Goal: Task Accomplishment & Management: Manage account settings

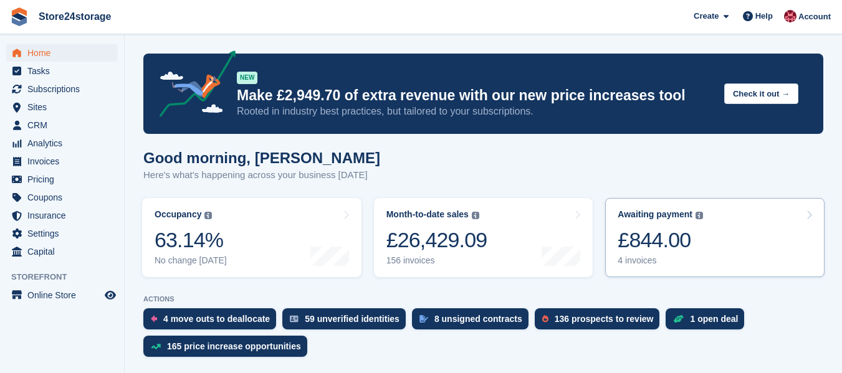
click at [647, 237] on div "£844.00" at bounding box center [659, 240] width 85 height 26
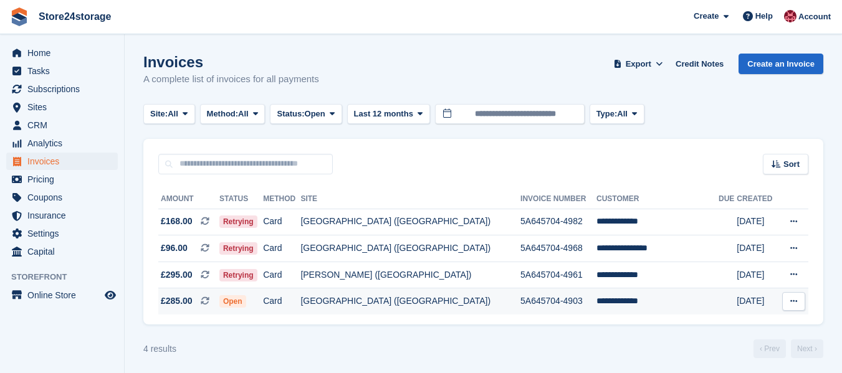
click at [793, 302] on icon at bounding box center [793, 301] width 7 height 8
click at [712, 348] on p "View on Stripe" at bounding box center [745, 344] width 108 height 20
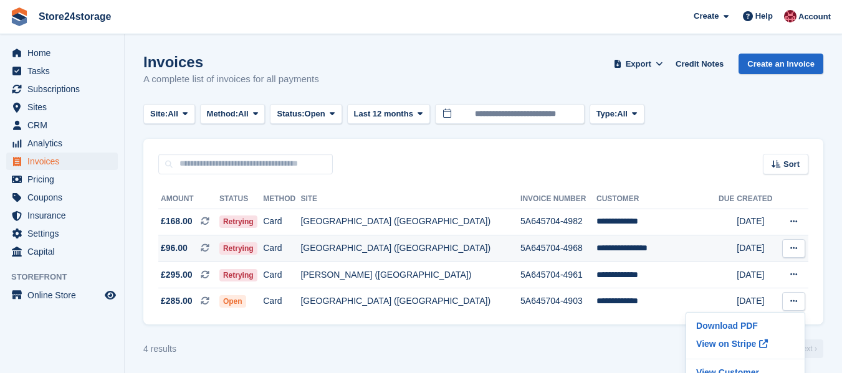
click at [796, 249] on icon at bounding box center [793, 248] width 7 height 8
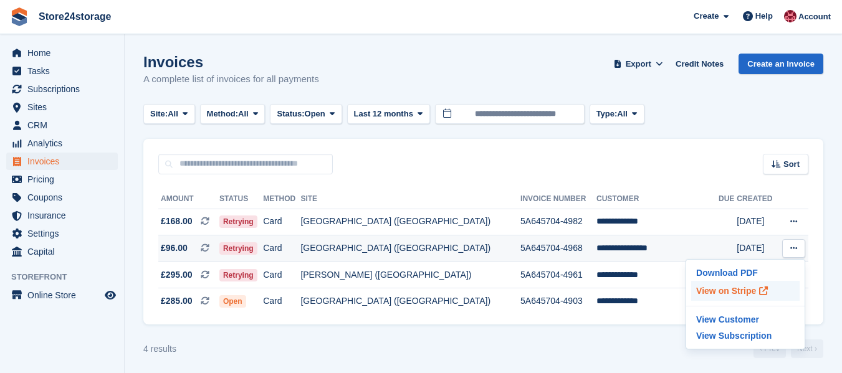
click at [720, 294] on p "View on Stripe" at bounding box center [745, 291] width 108 height 20
click at [465, 167] on div "Sort Sort by Date created Created (oldest first) Created (newest first)" at bounding box center [483, 157] width 680 height 36
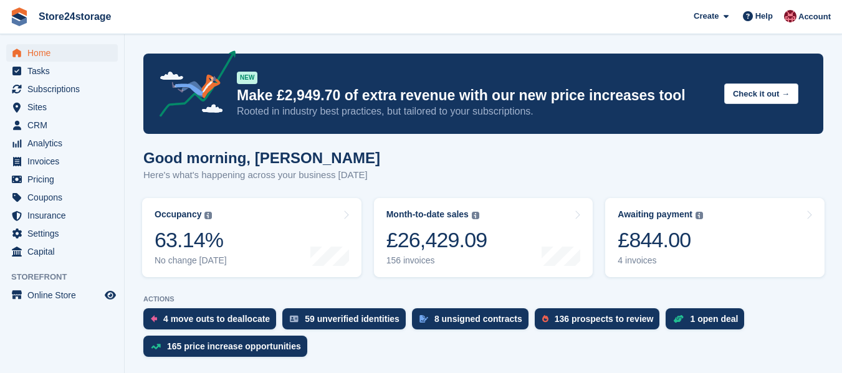
scroll to position [312, 0]
click at [50, 89] on span "Subscriptions" at bounding box center [64, 88] width 75 height 17
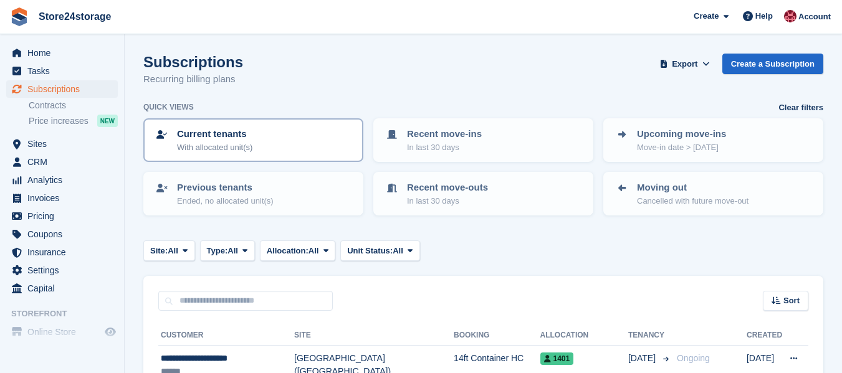
click at [265, 140] on div "Current tenants With allocated unit(s)" at bounding box center [254, 140] width 198 height 26
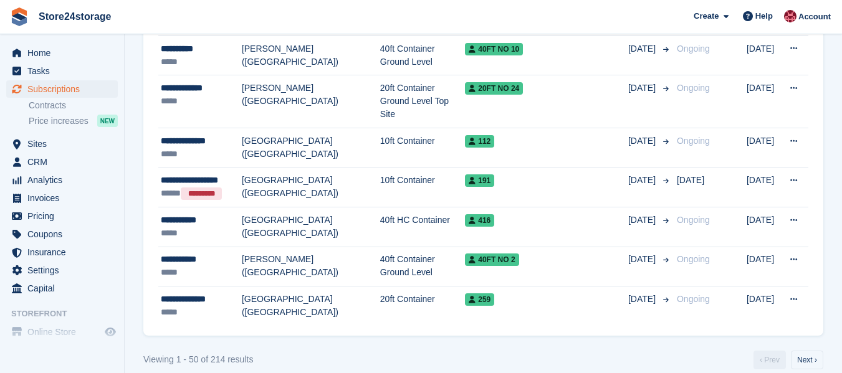
scroll to position [2069, 0]
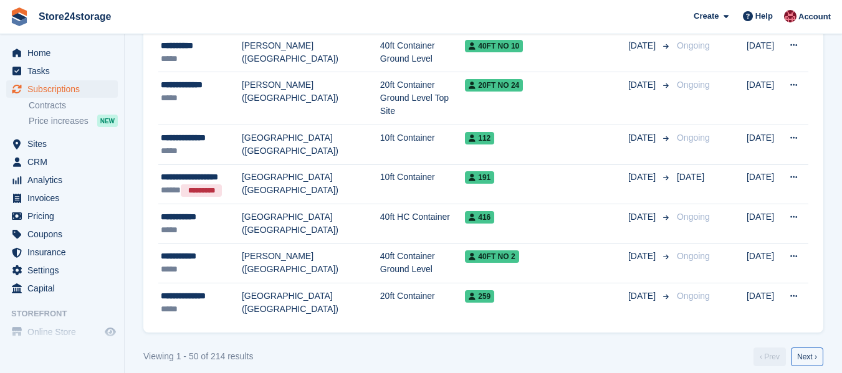
drag, startPoint x: 816, startPoint y: 345, endPoint x: 805, endPoint y: 343, distance: 10.9
click at [816, 348] on link "Next ›" at bounding box center [807, 357] width 32 height 19
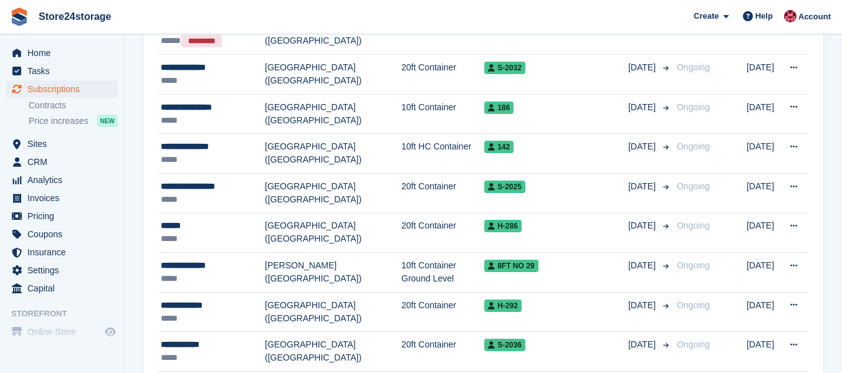
scroll to position [2017, 0]
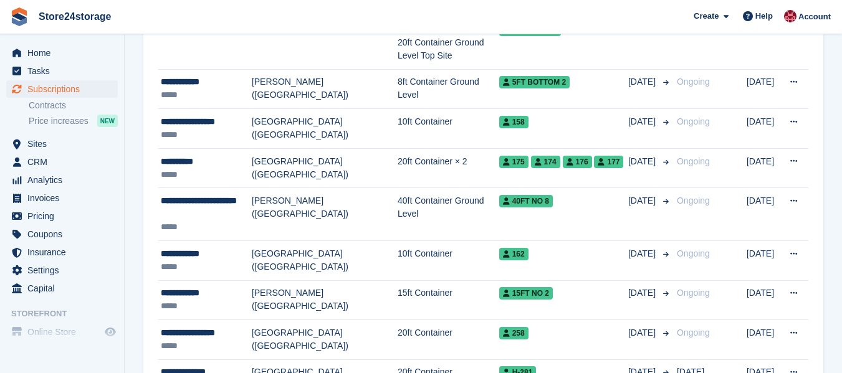
scroll to position [2055, 0]
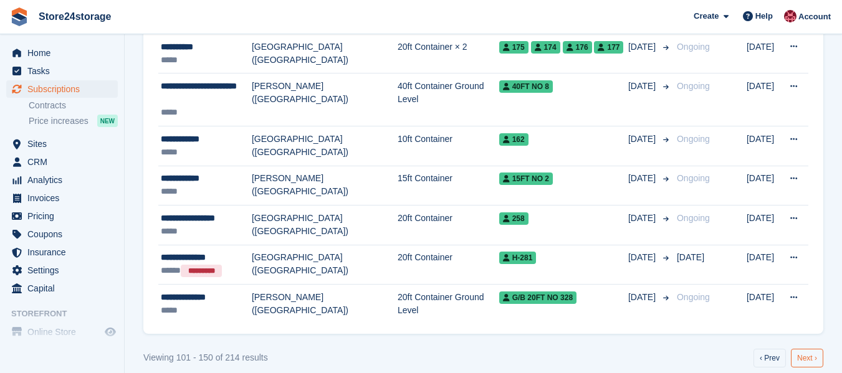
click at [807, 349] on link "Next ›" at bounding box center [807, 358] width 32 height 19
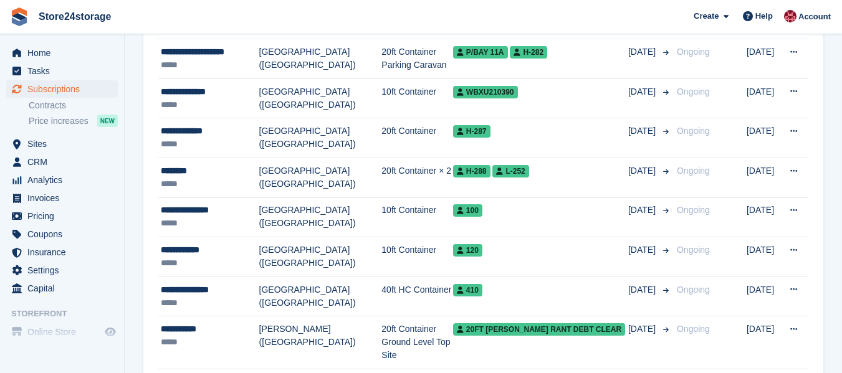
scroll to position [1183, 0]
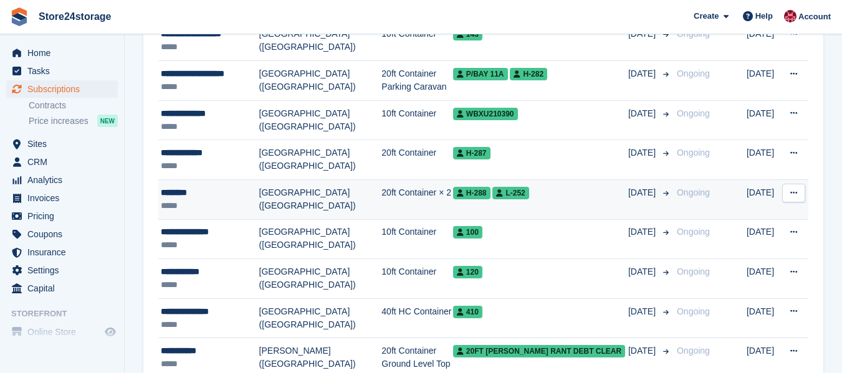
click at [186, 196] on div "********" at bounding box center [210, 192] width 98 height 13
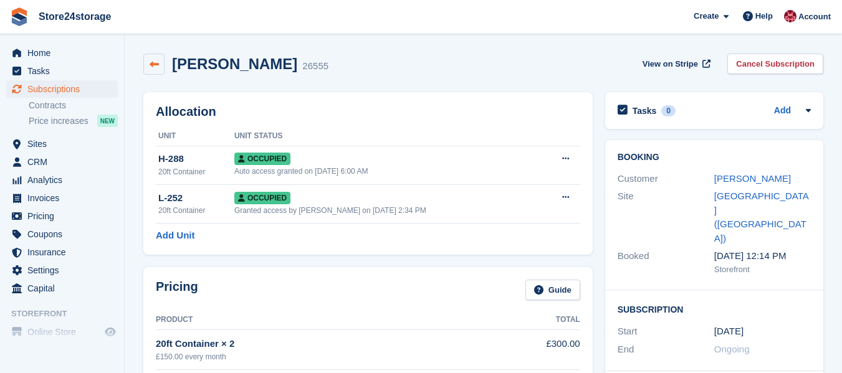
click at [150, 67] on icon at bounding box center [154, 64] width 9 height 9
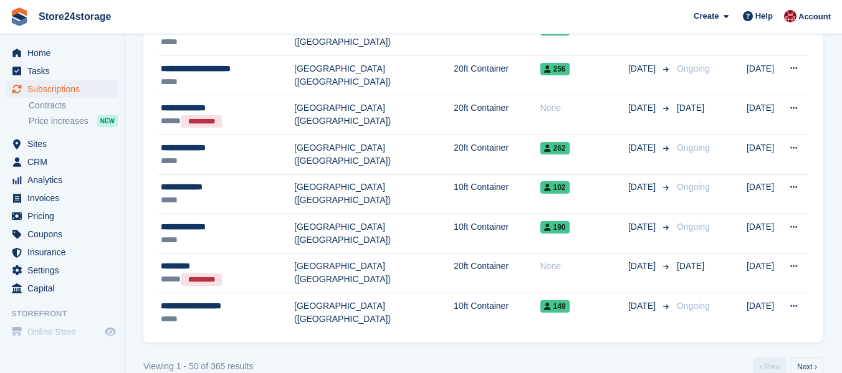
scroll to position [2016, 0]
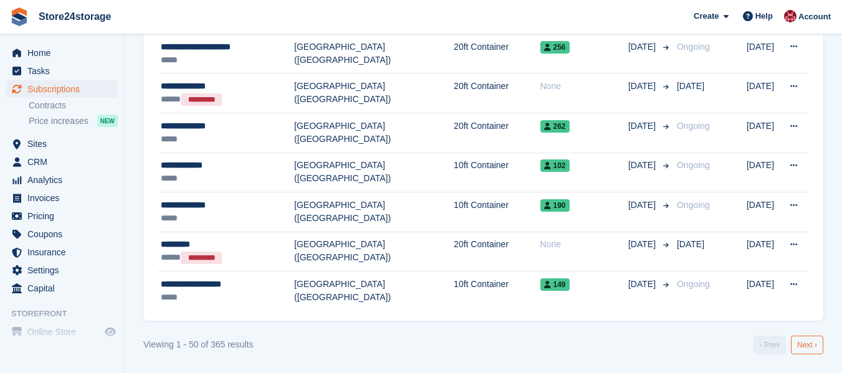
click at [811, 344] on link "Next ›" at bounding box center [807, 345] width 32 height 19
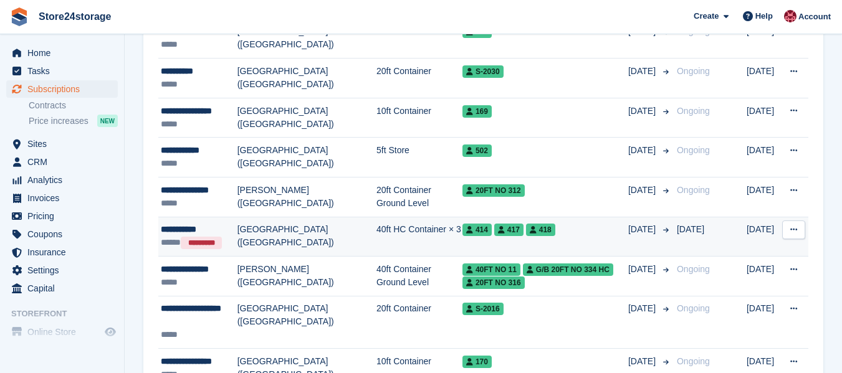
scroll to position [2110, 0]
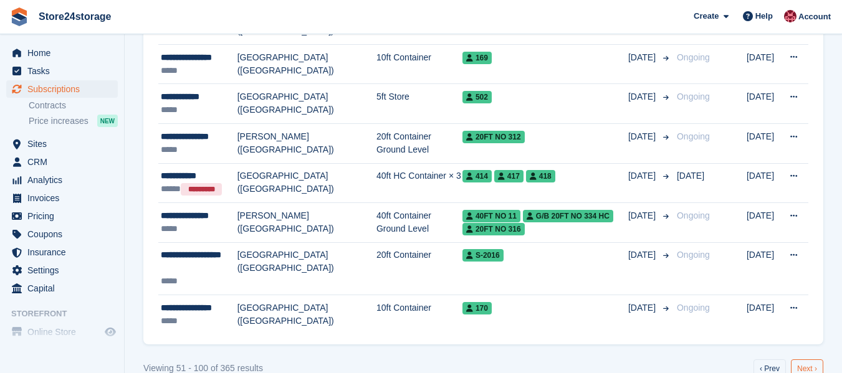
click at [803, 360] on link "Next ›" at bounding box center [807, 369] width 32 height 19
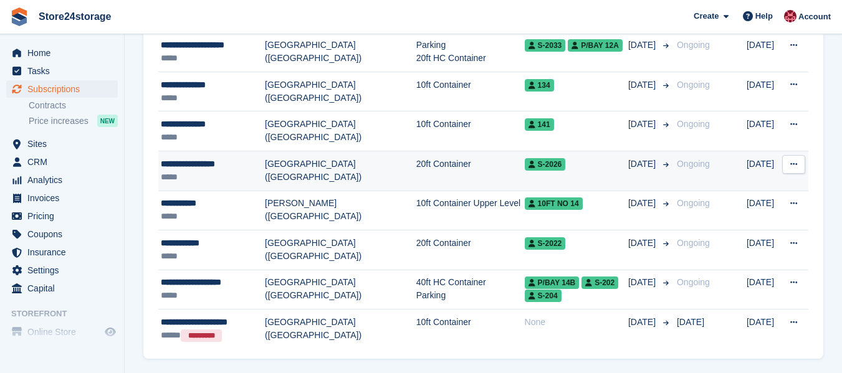
scroll to position [2018, 0]
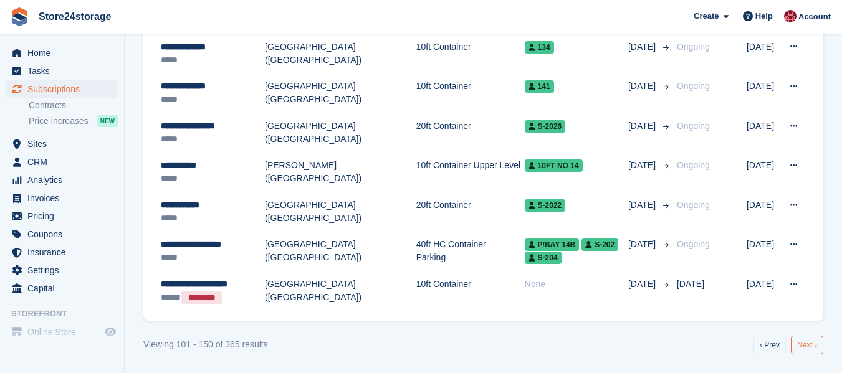
click at [810, 346] on link "Next ›" at bounding box center [807, 345] width 32 height 19
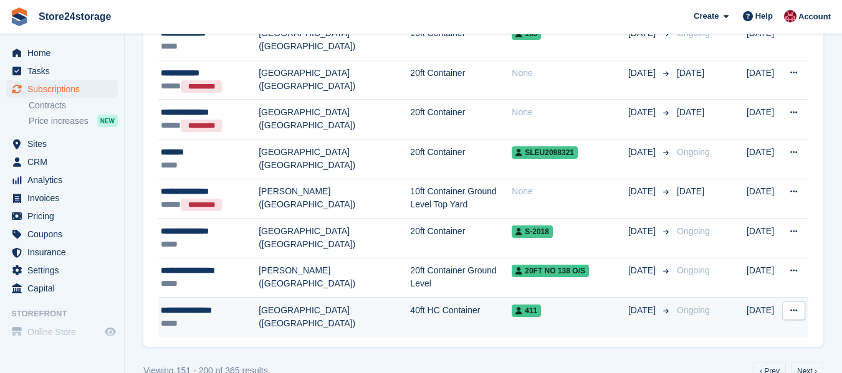
scroll to position [2043, 0]
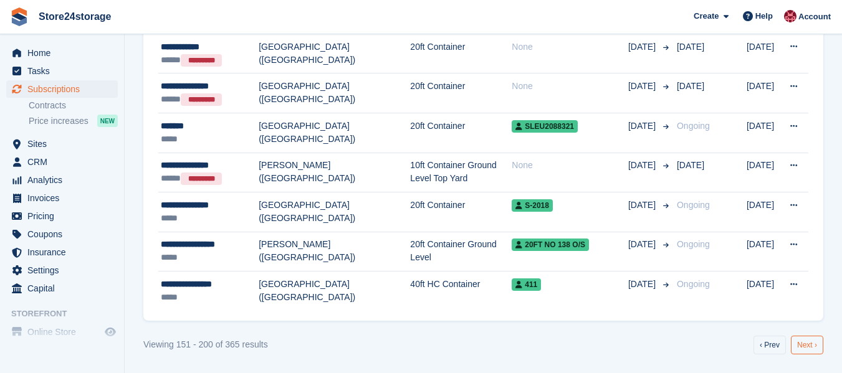
click at [807, 344] on link "Next ›" at bounding box center [807, 345] width 32 height 19
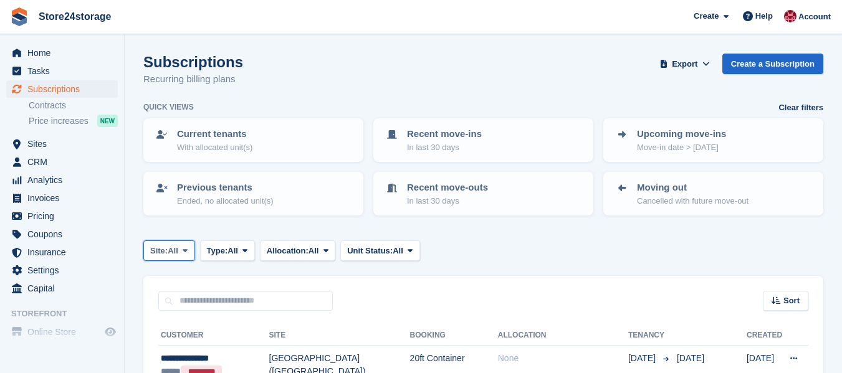
click at [174, 251] on span "All" at bounding box center [173, 251] width 11 height 12
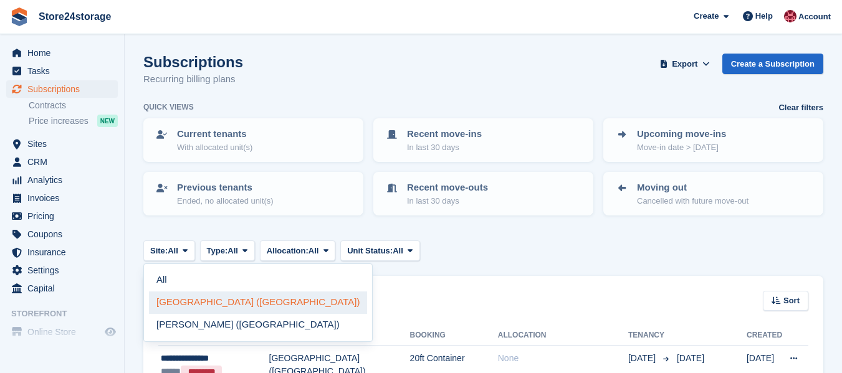
click at [191, 305] on link "[GEOGRAPHIC_DATA] ([GEOGRAPHIC_DATA])" at bounding box center [258, 303] width 218 height 22
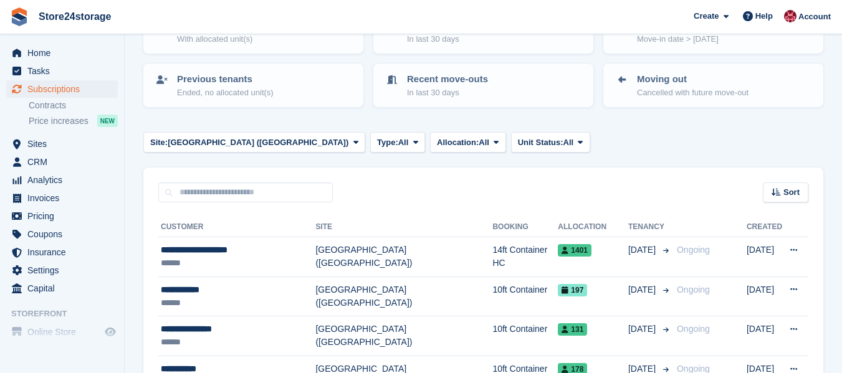
scroll to position [125, 0]
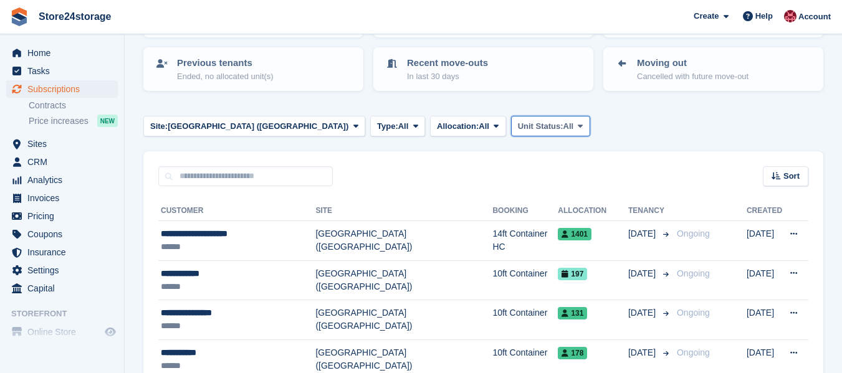
click at [518, 122] on span "Unit Status:" at bounding box center [540, 126] width 45 height 12
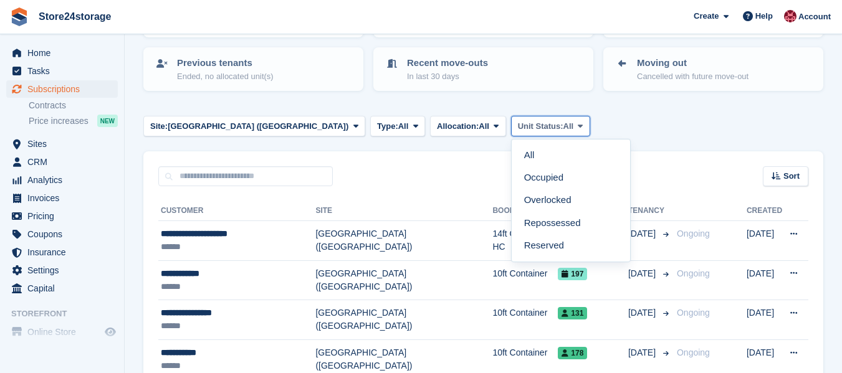
click at [518, 122] on span "Unit Status:" at bounding box center [540, 126] width 45 height 12
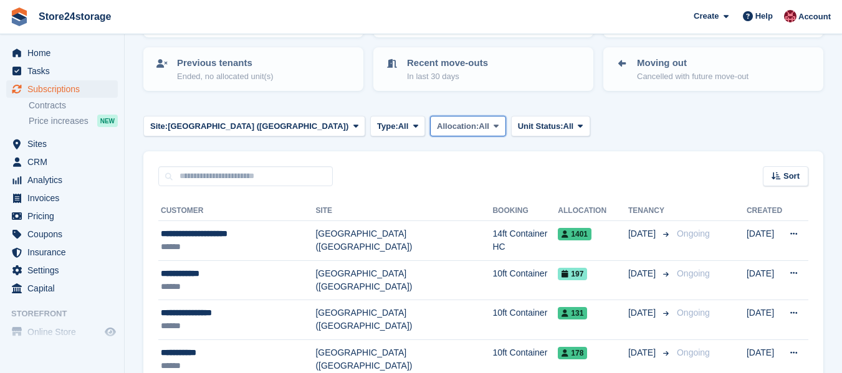
click at [437, 125] on span "Allocation:" at bounding box center [458, 126] width 42 height 12
click at [377, 123] on span "Type:" at bounding box center [387, 126] width 21 height 12
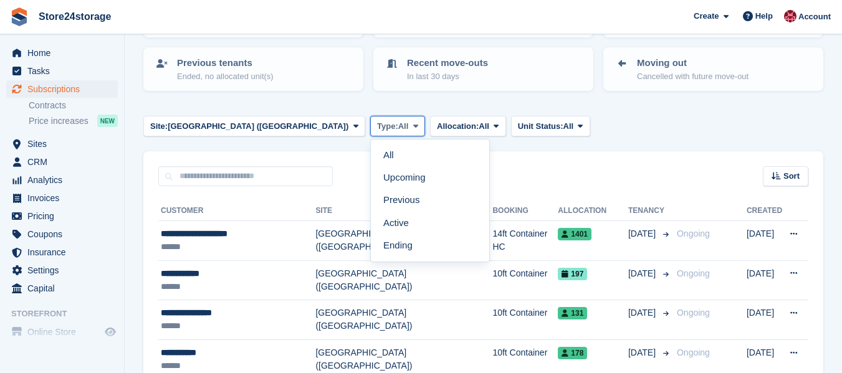
click at [377, 123] on span "Type:" at bounding box center [387, 126] width 21 height 12
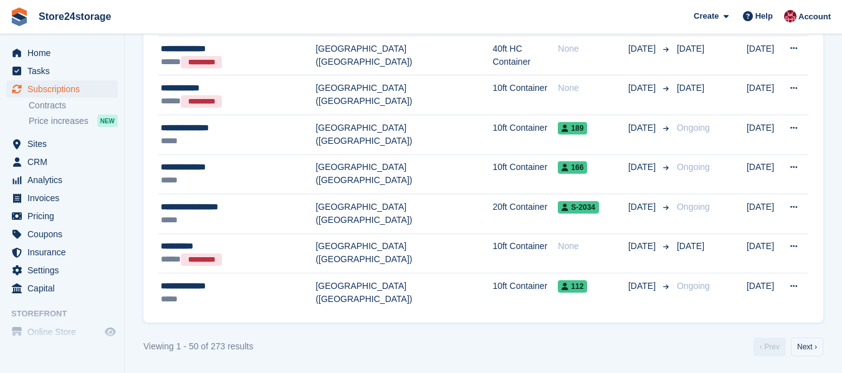
scroll to position [2016, 0]
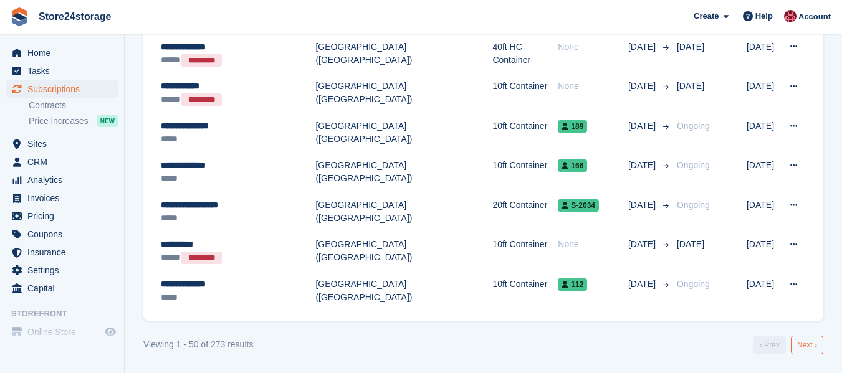
click at [809, 345] on link "Next ›" at bounding box center [807, 345] width 32 height 19
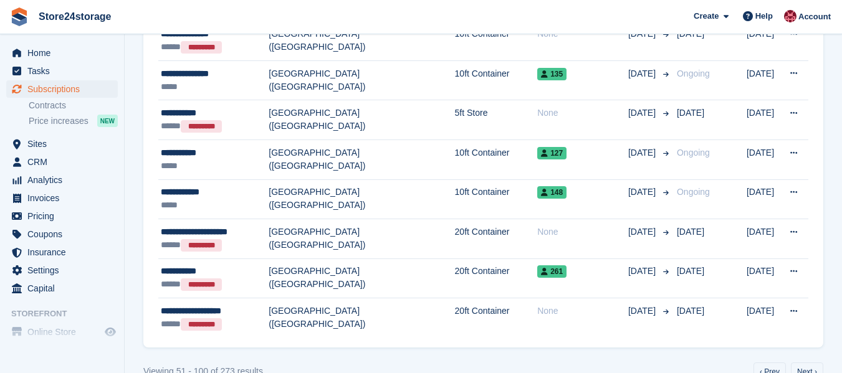
scroll to position [2016, 0]
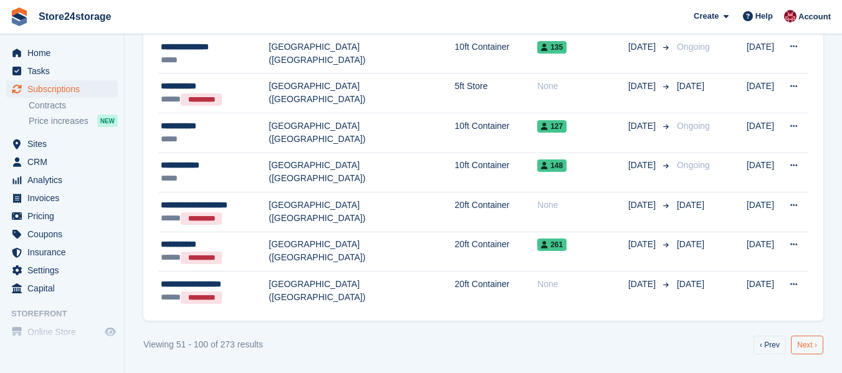
click at [804, 348] on link "Next ›" at bounding box center [807, 345] width 32 height 19
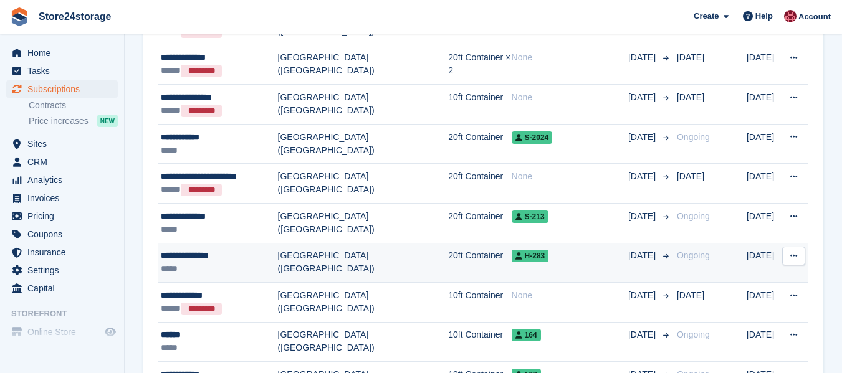
scroll to position [2016, 0]
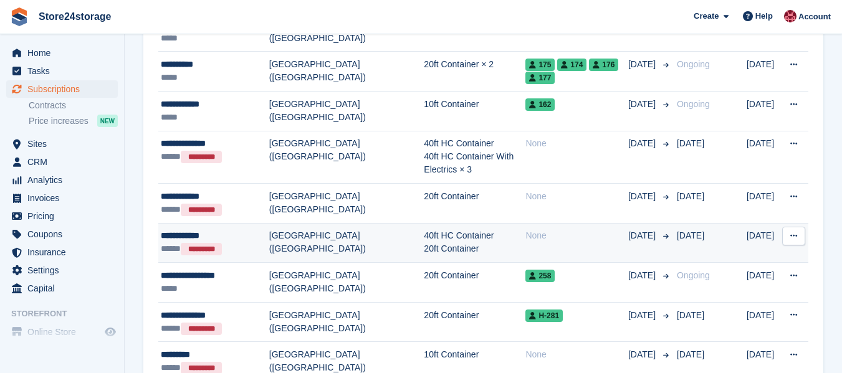
scroll to position [707, 0]
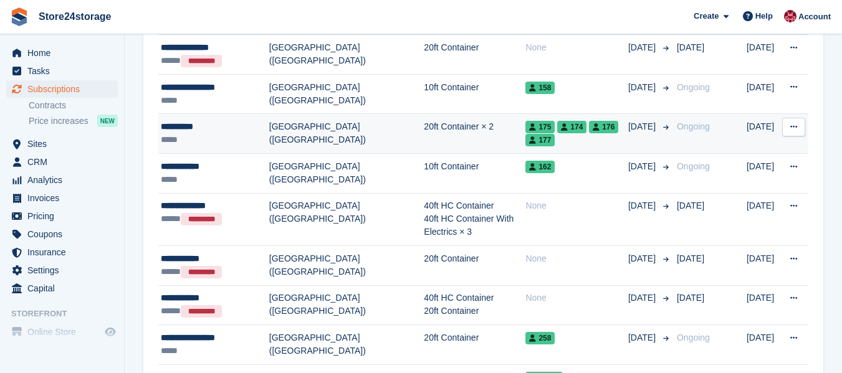
click at [424, 140] on td "20ft Container × 2" at bounding box center [475, 134] width 102 height 40
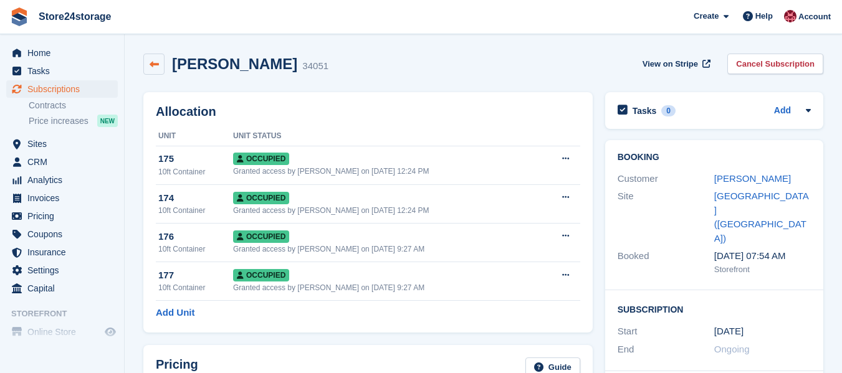
click at [159, 67] on link at bounding box center [153, 64] width 21 height 21
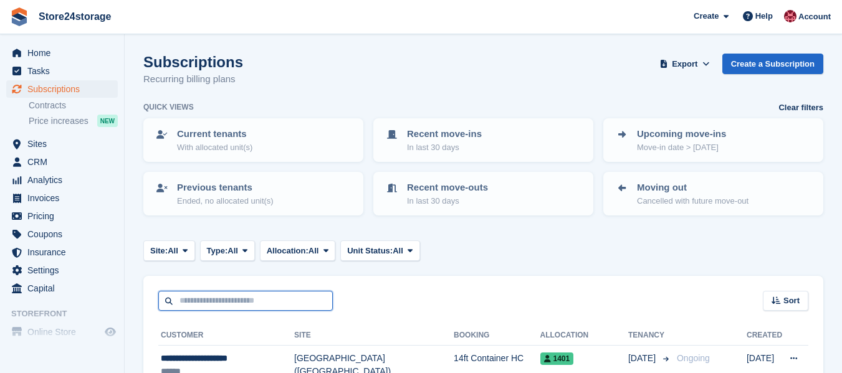
click at [205, 308] on input "text" at bounding box center [245, 301] width 174 height 21
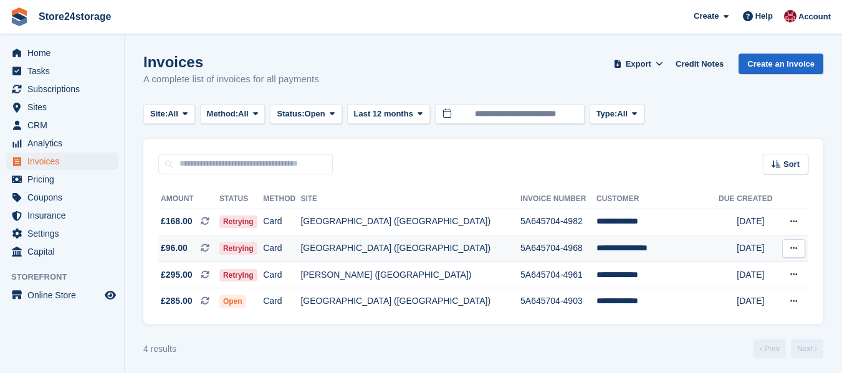
click at [789, 248] on button at bounding box center [793, 248] width 23 height 19
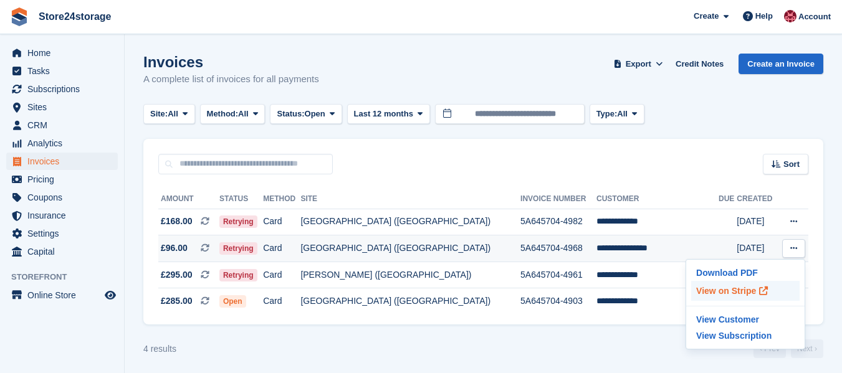
click at [748, 288] on p "View on Stripe" at bounding box center [745, 291] width 108 height 20
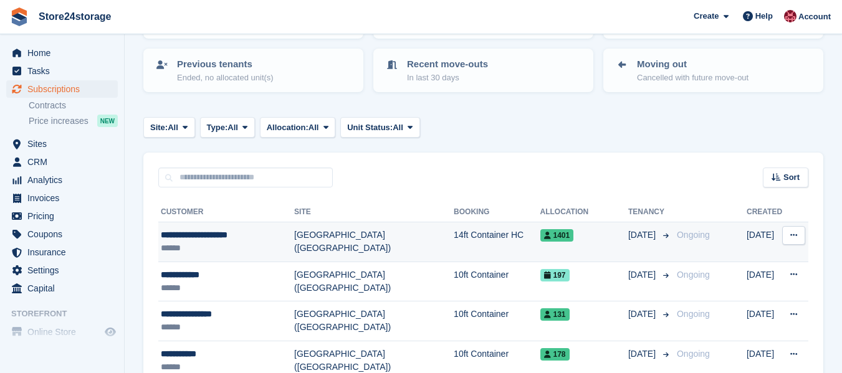
scroll to position [125, 0]
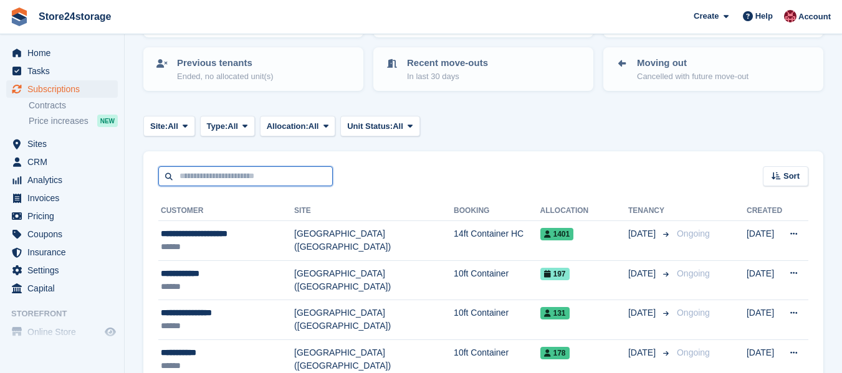
click at [269, 174] on input "text" at bounding box center [245, 176] width 174 height 21
type input "***"
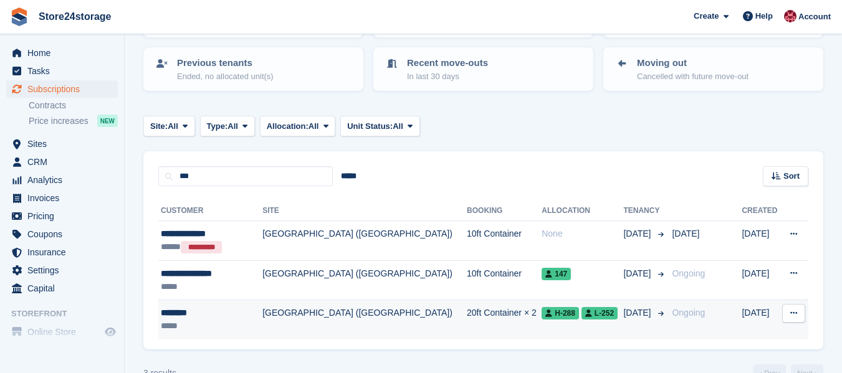
click at [232, 320] on div "*****" at bounding box center [208, 326] width 94 height 13
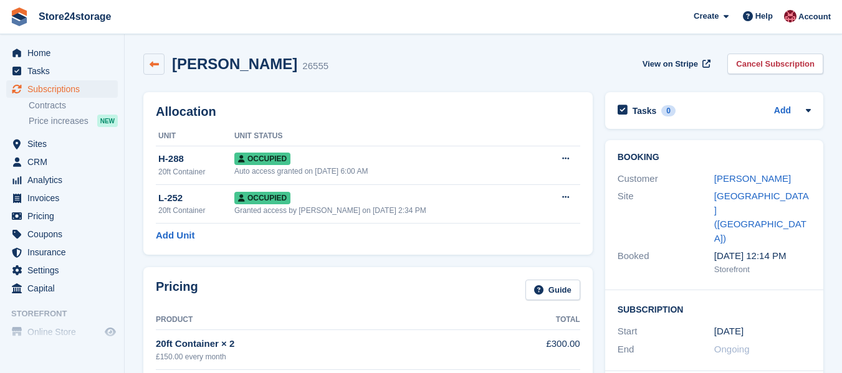
click at [155, 63] on icon at bounding box center [154, 64] width 9 height 9
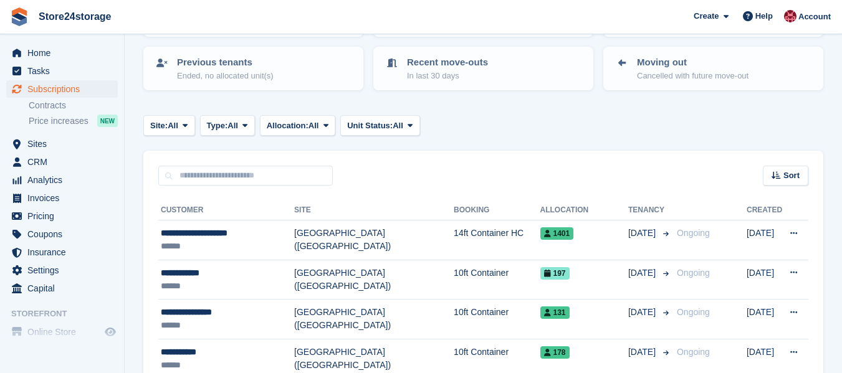
scroll to position [125, 0]
click at [171, 125] on span "All" at bounding box center [173, 126] width 11 height 12
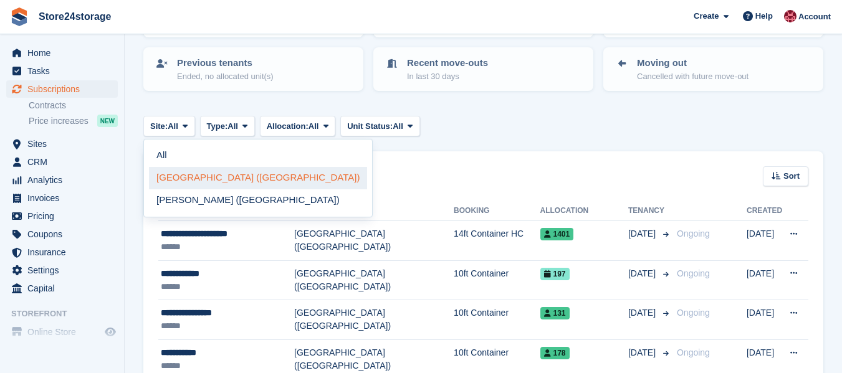
click at [184, 178] on link "[GEOGRAPHIC_DATA] ([GEOGRAPHIC_DATA])" at bounding box center [258, 178] width 218 height 22
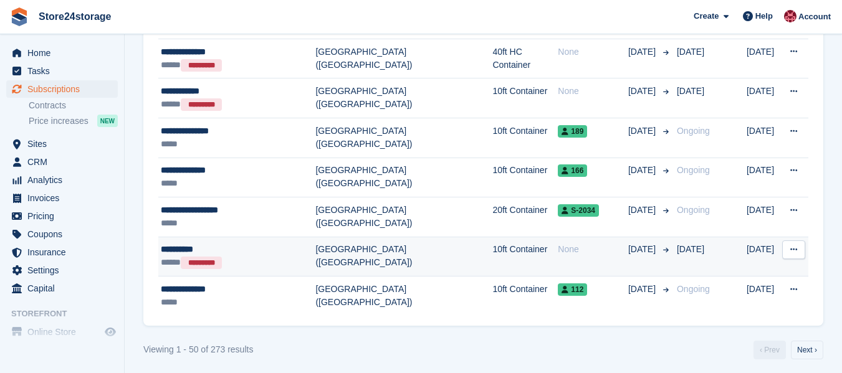
scroll to position [2016, 0]
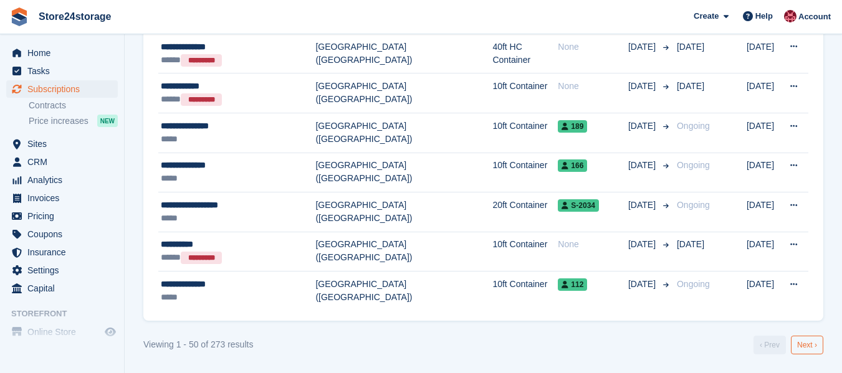
click at [801, 346] on link "Next ›" at bounding box center [807, 345] width 32 height 19
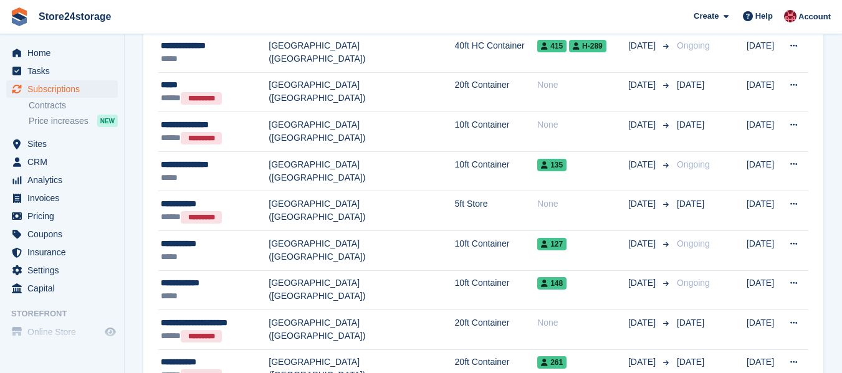
scroll to position [2016, 0]
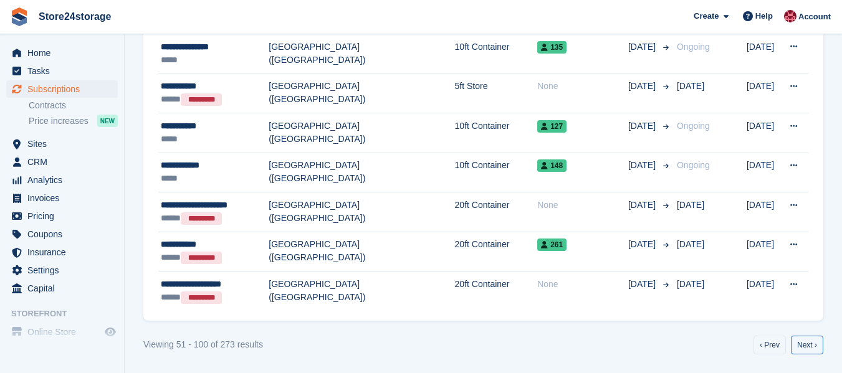
click at [808, 346] on link "Next ›" at bounding box center [807, 345] width 32 height 19
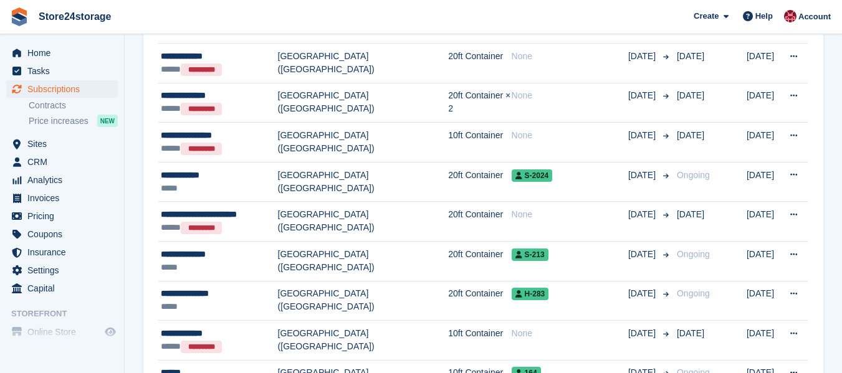
scroll to position [2016, 0]
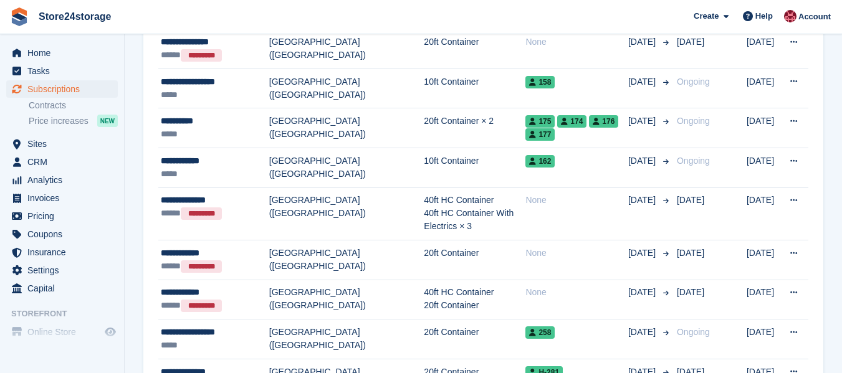
scroll to position [707, 0]
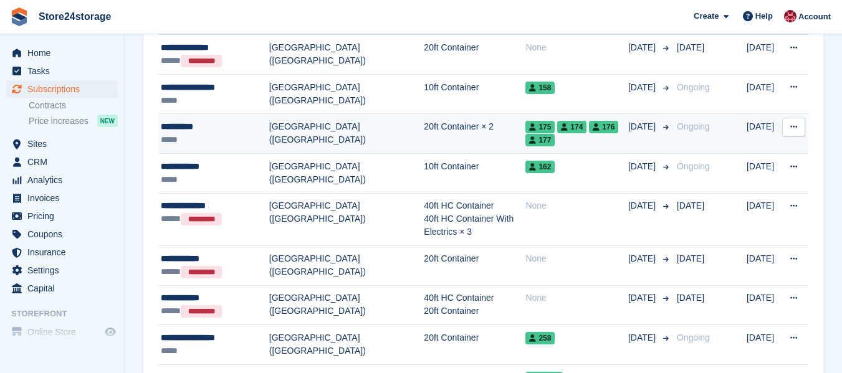
click at [197, 136] on div "*****" at bounding box center [215, 139] width 108 height 13
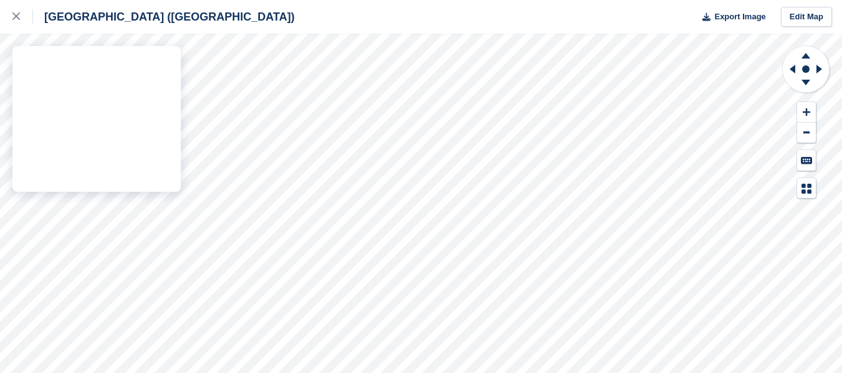
click at [149, 157] on div "[GEOGRAPHIC_DATA] ([GEOGRAPHIC_DATA]) Export Image Edit Map" at bounding box center [421, 186] width 842 height 373
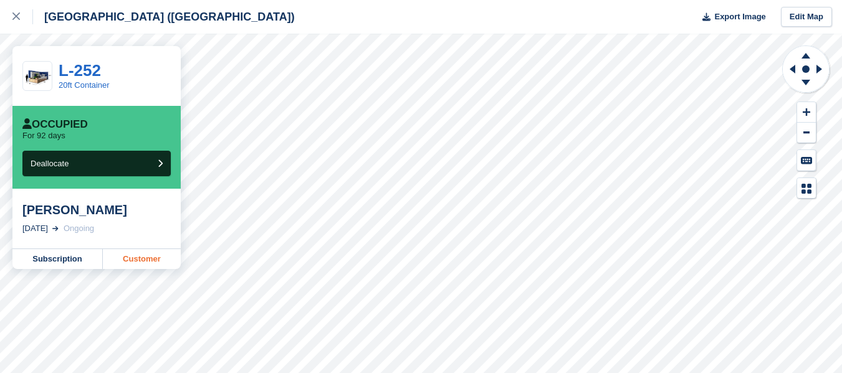
click at [135, 259] on link "Customer" at bounding box center [142, 259] width 78 height 20
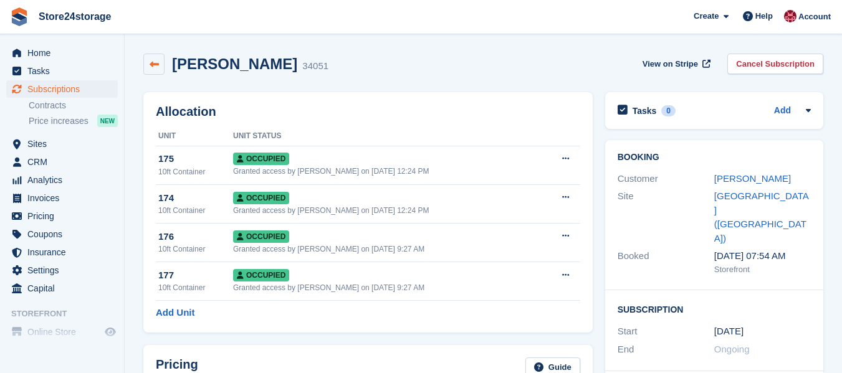
click at [156, 68] on icon at bounding box center [154, 64] width 9 height 9
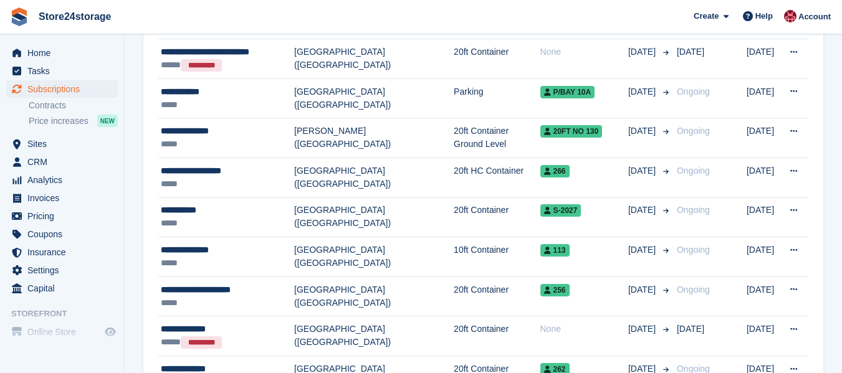
scroll to position [1766, 0]
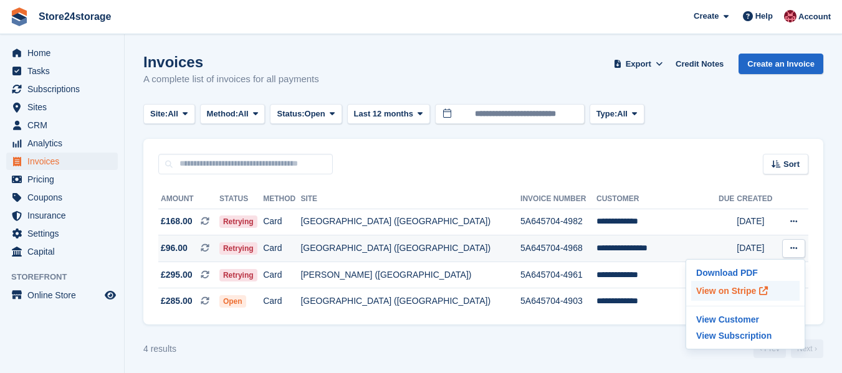
click at [724, 294] on p "View on Stripe" at bounding box center [745, 291] width 108 height 20
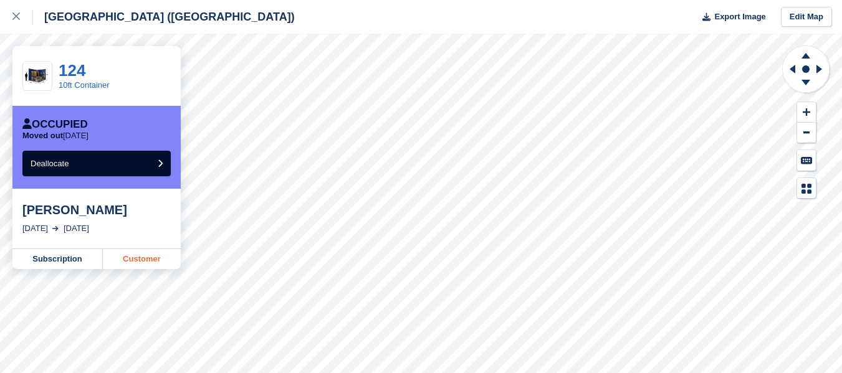
click at [135, 260] on link "Customer" at bounding box center [142, 259] width 78 height 20
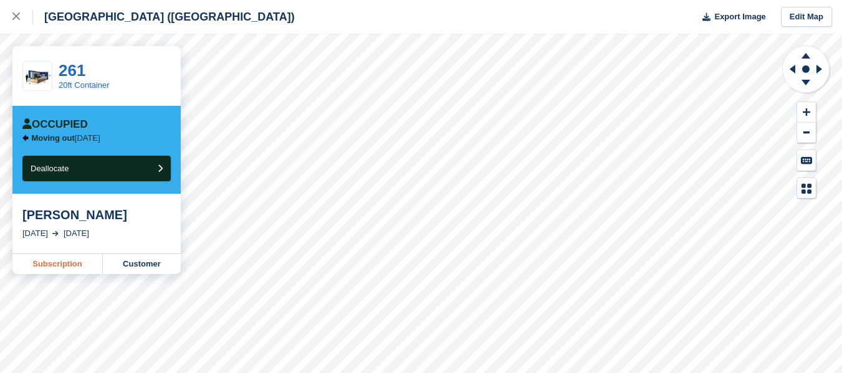
click at [57, 265] on link "Subscription" at bounding box center [57, 264] width 90 height 20
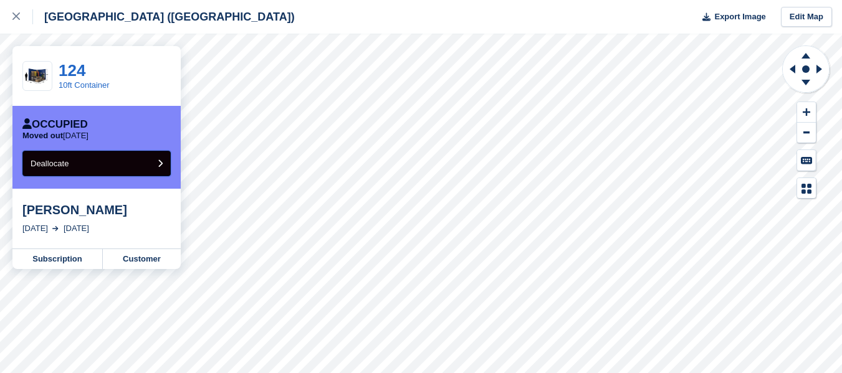
click at [160, 163] on icon "submit" at bounding box center [160, 164] width 5 height 8
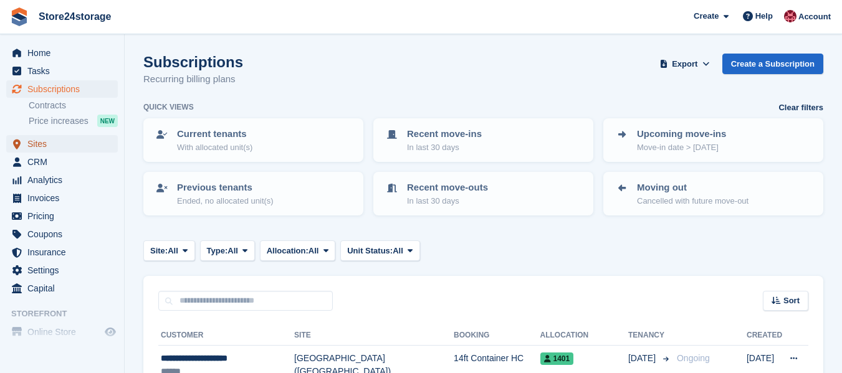
click at [42, 143] on span "Sites" at bounding box center [64, 143] width 75 height 17
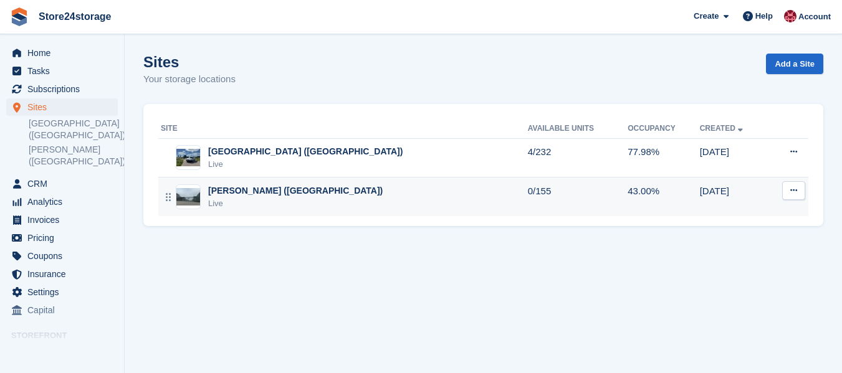
click at [279, 203] on div "Live" at bounding box center [295, 204] width 174 height 12
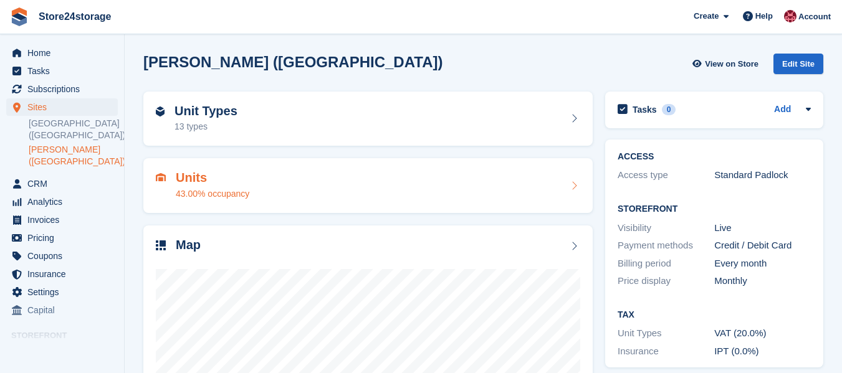
click at [488, 186] on div "Units 43.00% occupancy" at bounding box center [368, 186] width 424 height 30
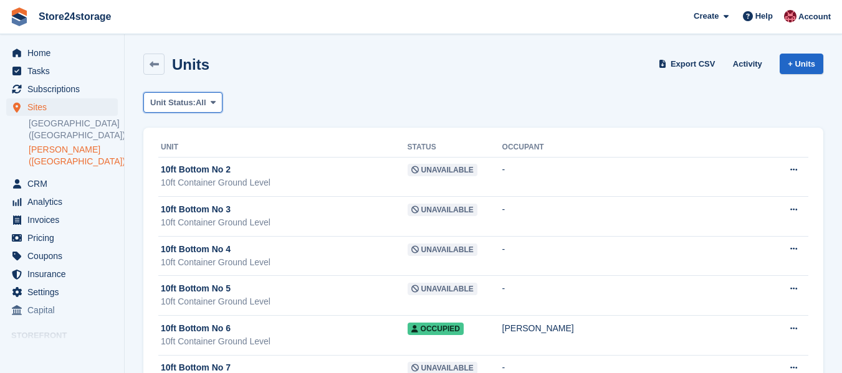
click at [214, 100] on icon at bounding box center [213, 102] width 5 height 8
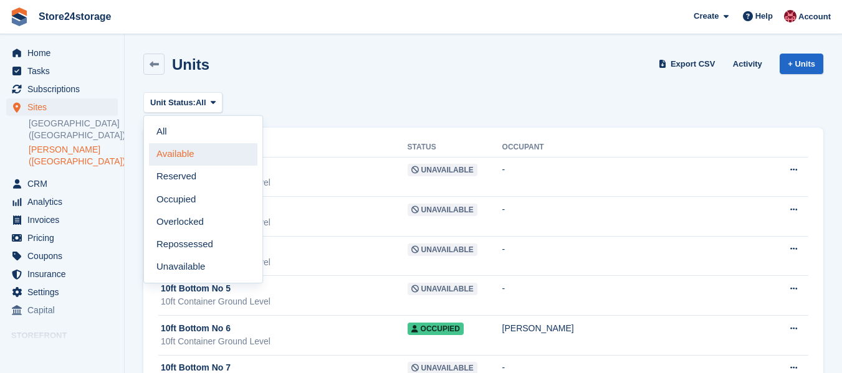
click at [183, 156] on link "Available" at bounding box center [203, 154] width 108 height 22
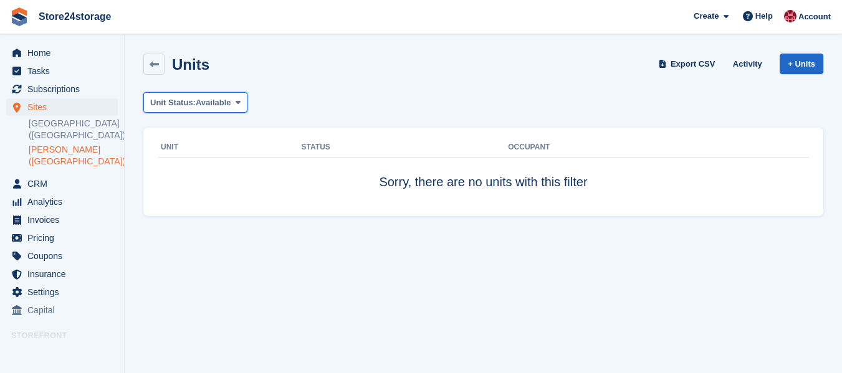
click at [233, 100] on span at bounding box center [238, 102] width 10 height 10
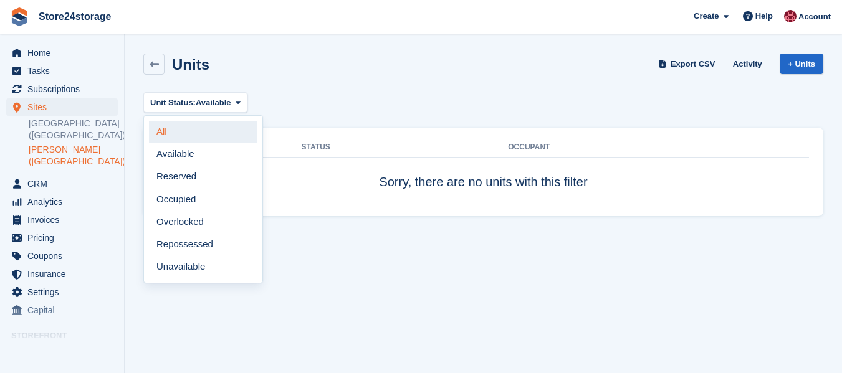
click at [204, 123] on link "All" at bounding box center [203, 132] width 108 height 22
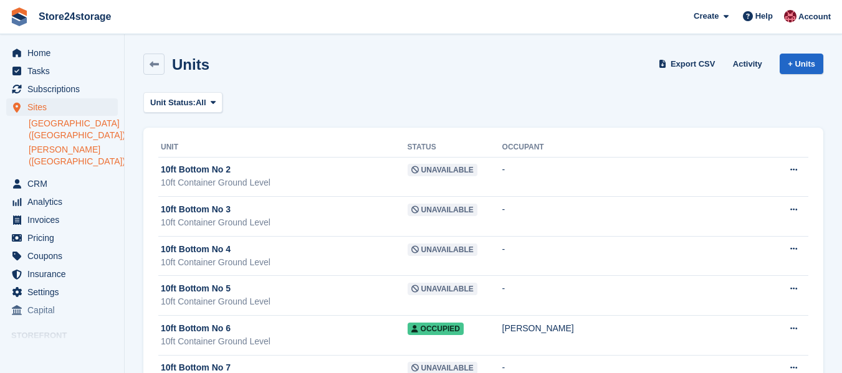
click at [47, 130] on link "[GEOGRAPHIC_DATA] ([GEOGRAPHIC_DATA])" at bounding box center [73, 130] width 89 height 24
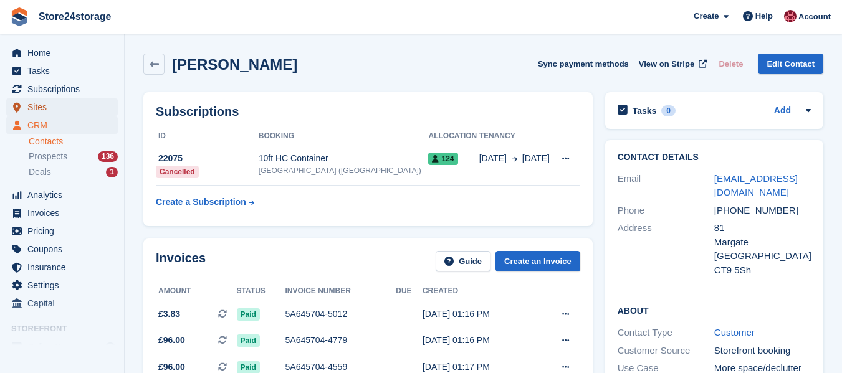
click at [42, 112] on span "Sites" at bounding box center [64, 106] width 75 height 17
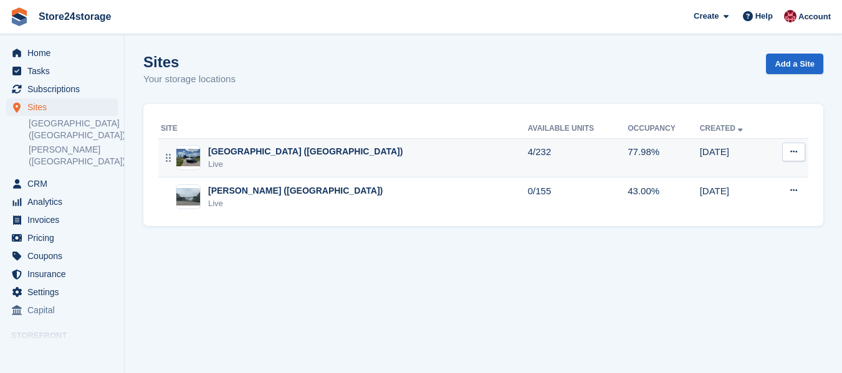
click at [234, 164] on div "Live" at bounding box center [305, 164] width 194 height 12
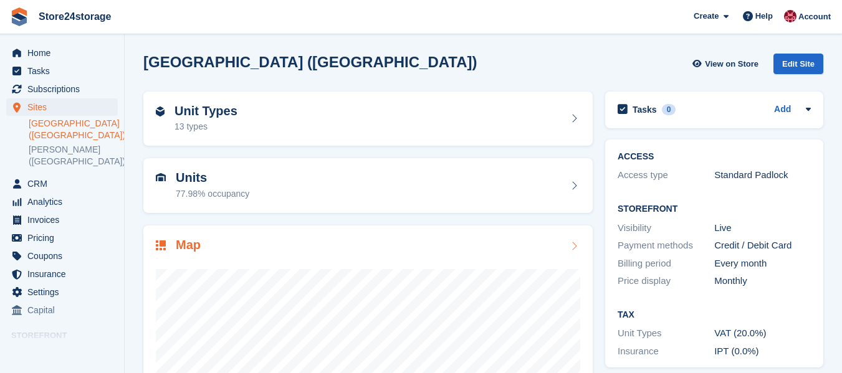
click at [236, 240] on div "Map" at bounding box center [368, 246] width 424 height 17
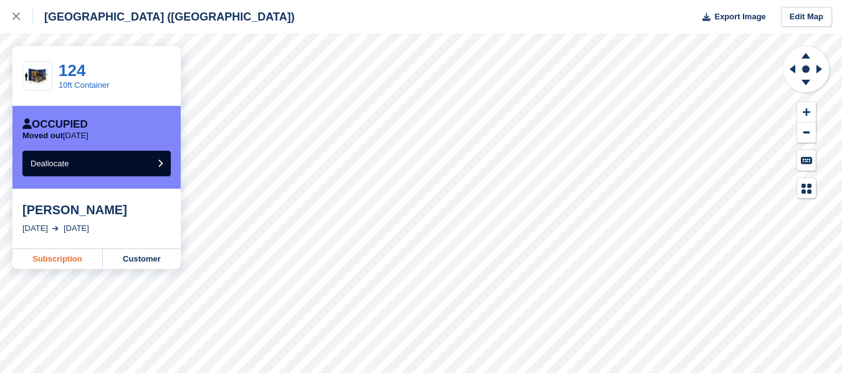
click at [73, 259] on link "Subscription" at bounding box center [57, 259] width 90 height 20
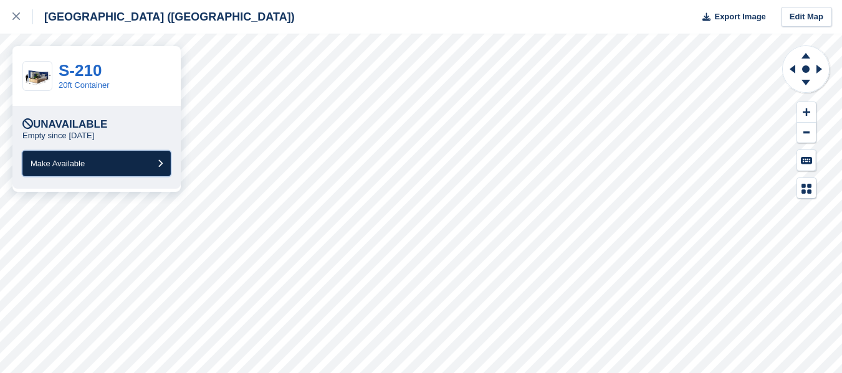
click at [160, 164] on icon "submit" at bounding box center [160, 164] width 5 height 8
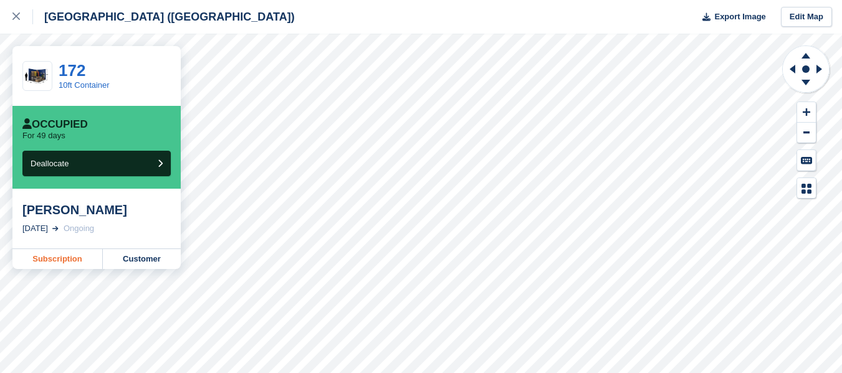
click at [69, 263] on link "Subscription" at bounding box center [57, 259] width 90 height 20
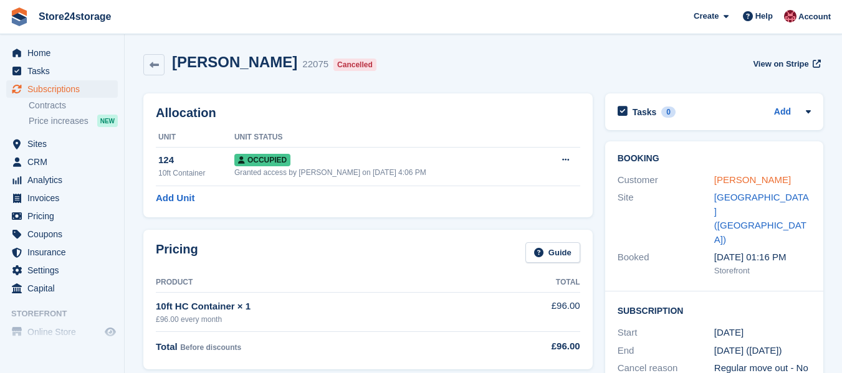
click at [749, 179] on link "[PERSON_NAME]" at bounding box center [752, 179] width 77 height 11
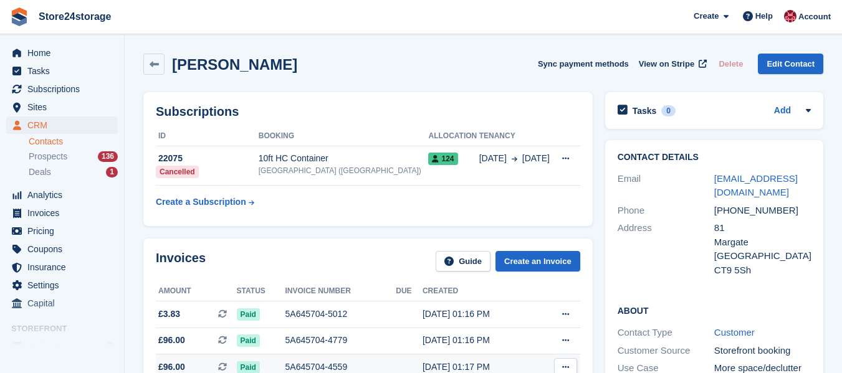
scroll to position [125, 0]
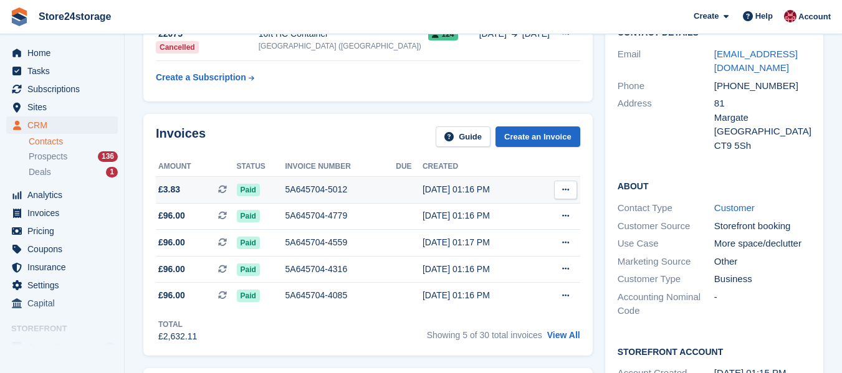
click at [568, 197] on button at bounding box center [565, 190] width 23 height 19
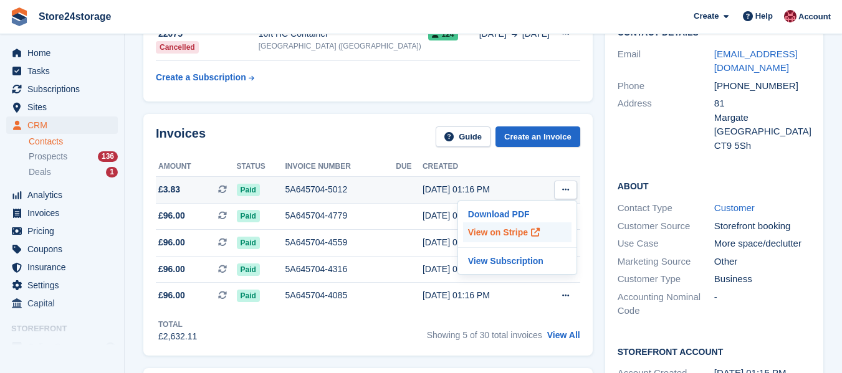
click at [497, 237] on p "View on Stripe" at bounding box center [517, 232] width 108 height 20
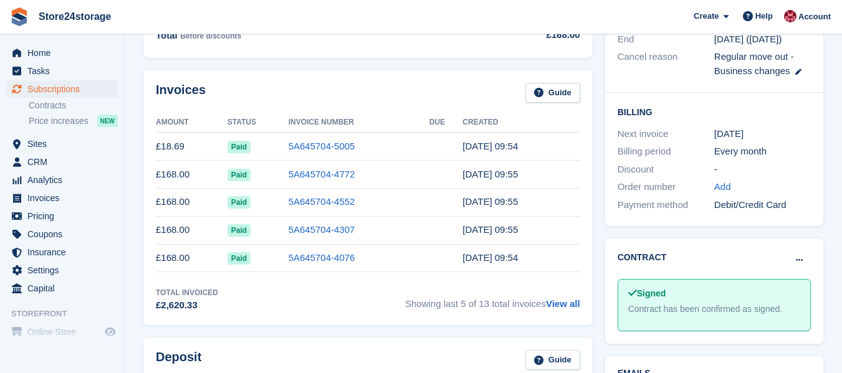
scroll to position [436, 0]
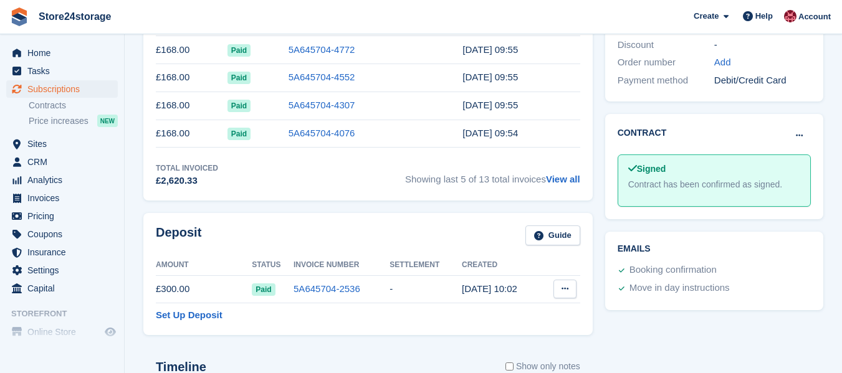
click at [566, 289] on icon at bounding box center [564, 289] width 7 height 8
click at [649, 312] on div "Tasks 0 Add No tasks related to Subscription #57312 Booking Customer [PERSON_NA…" at bounding box center [714, 253] width 231 height 1205
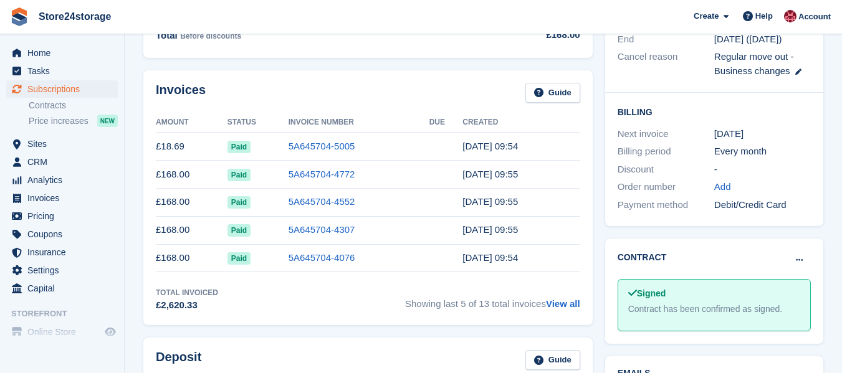
scroll to position [0, 0]
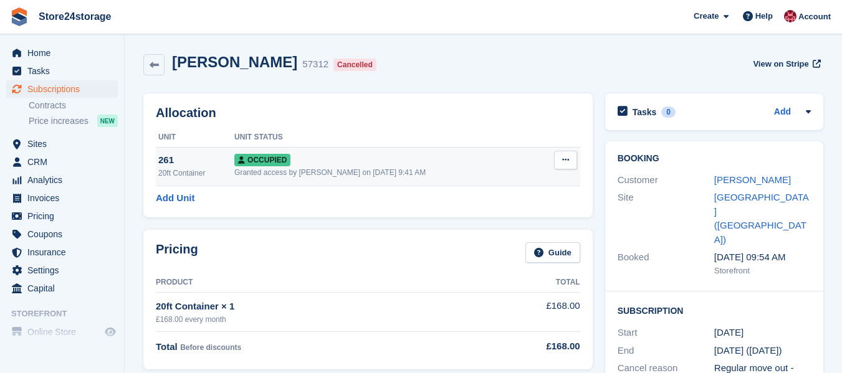
click at [565, 161] on icon at bounding box center [565, 160] width 7 height 8
click at [492, 226] on p "Deallocate" at bounding box center [517, 227] width 108 height 16
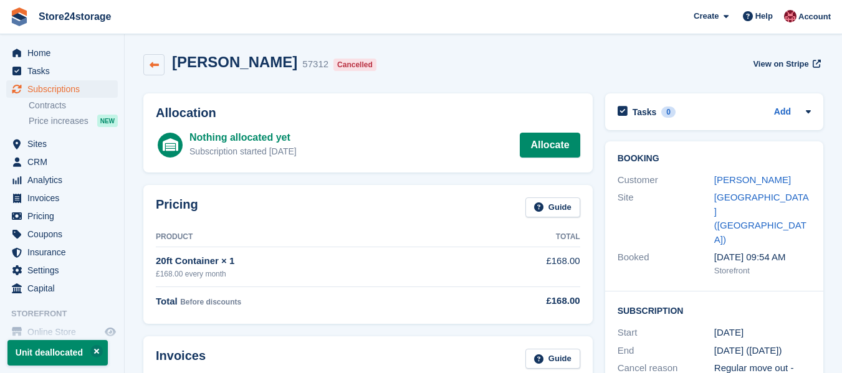
click at [150, 63] on icon at bounding box center [154, 64] width 9 height 9
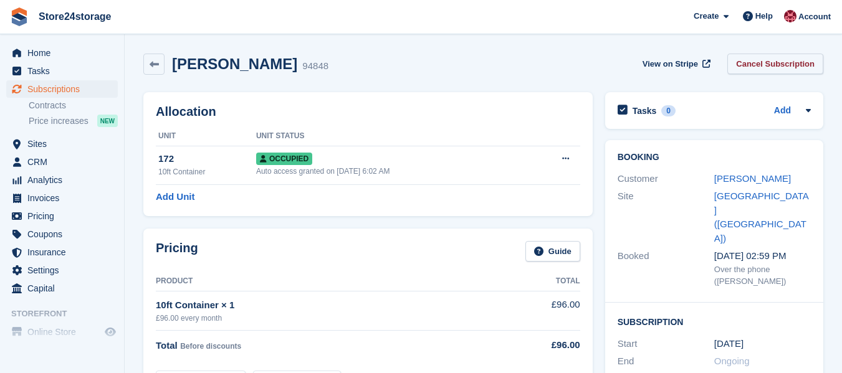
click at [790, 66] on link "Cancel Subscription" at bounding box center [775, 64] width 96 height 21
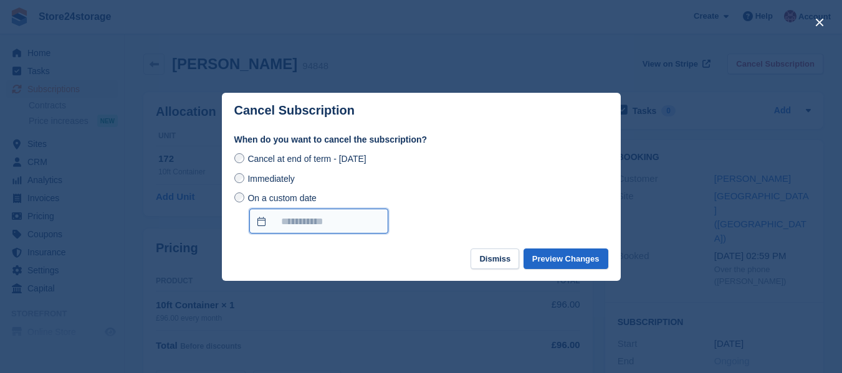
click at [288, 224] on input "On a custom date" at bounding box center [318, 221] width 139 height 25
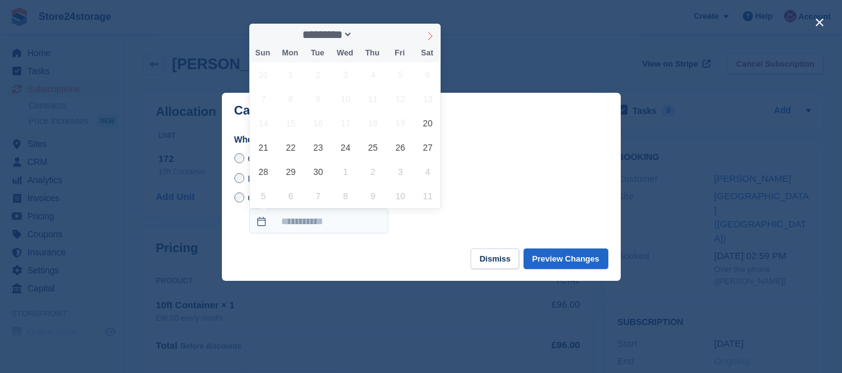
click at [431, 37] on icon at bounding box center [430, 36] width 9 height 9
select select "*"
click at [399, 172] on span "31" at bounding box center [400, 172] width 24 height 24
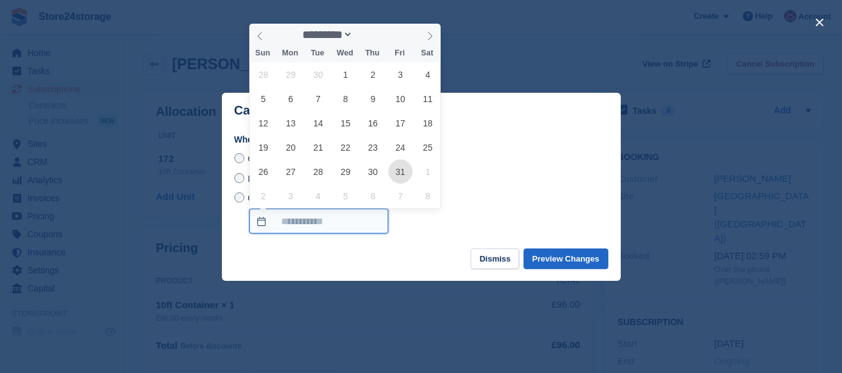
type input "**********"
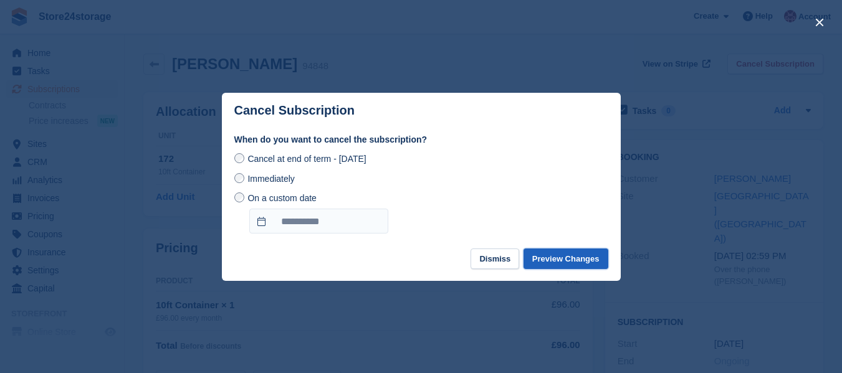
click at [576, 260] on button "Preview Changes" at bounding box center [565, 259] width 85 height 21
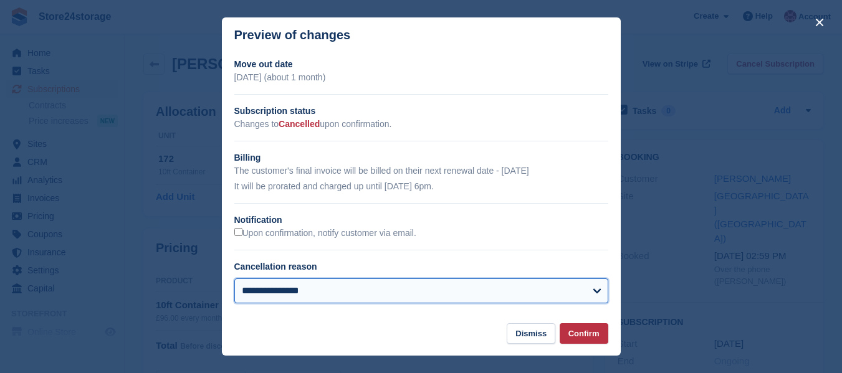
click at [594, 293] on select "**********" at bounding box center [421, 291] width 374 height 25
select select "**********"
click at [234, 280] on select "**********" at bounding box center [421, 291] width 374 height 25
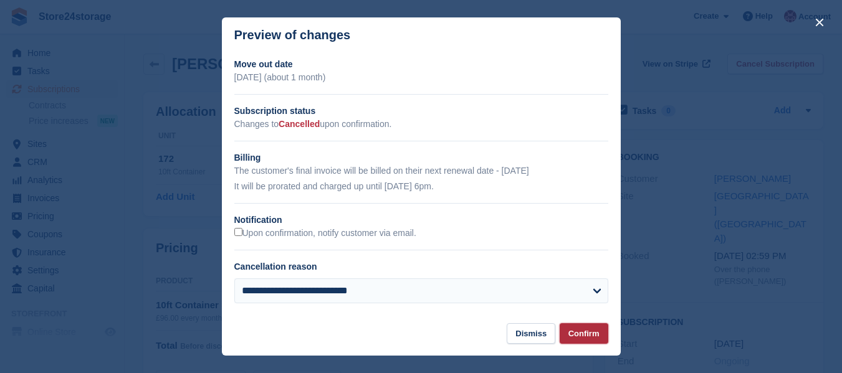
click at [591, 334] on button "Confirm" at bounding box center [584, 333] width 49 height 21
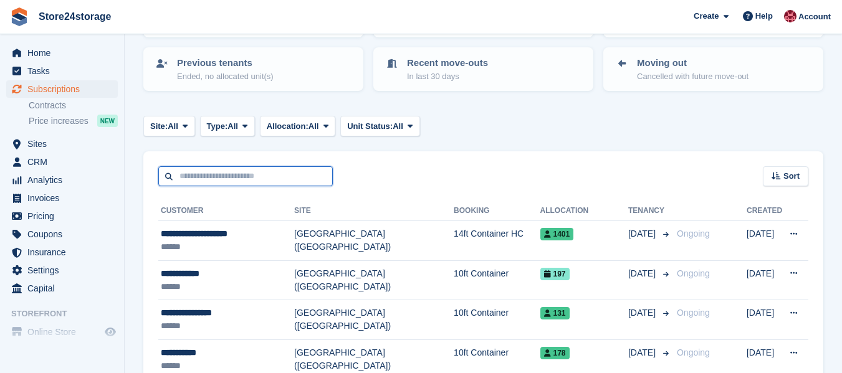
drag, startPoint x: 0, startPoint y: 0, endPoint x: 225, endPoint y: 176, distance: 285.4
click at [225, 176] on input "text" at bounding box center [245, 176] width 174 height 21
type input "*****"
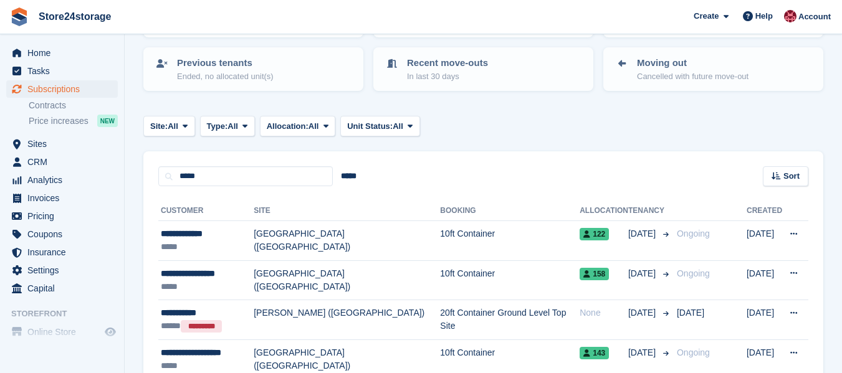
scroll to position [187, 0]
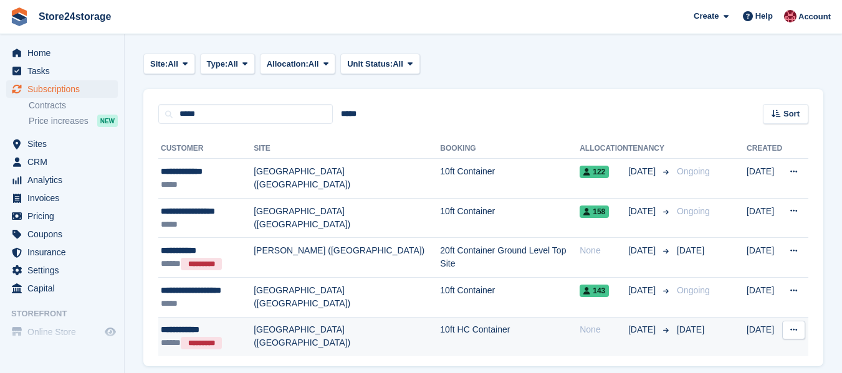
click at [246, 334] on div "**********" at bounding box center [207, 329] width 93 height 13
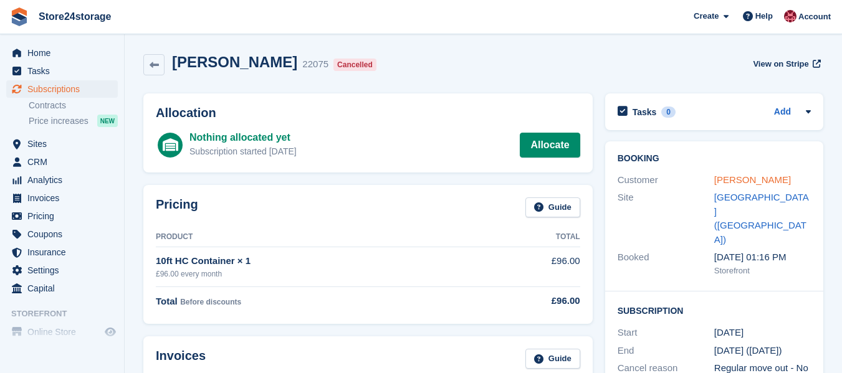
click at [741, 180] on link "[PERSON_NAME]" at bounding box center [752, 179] width 77 height 11
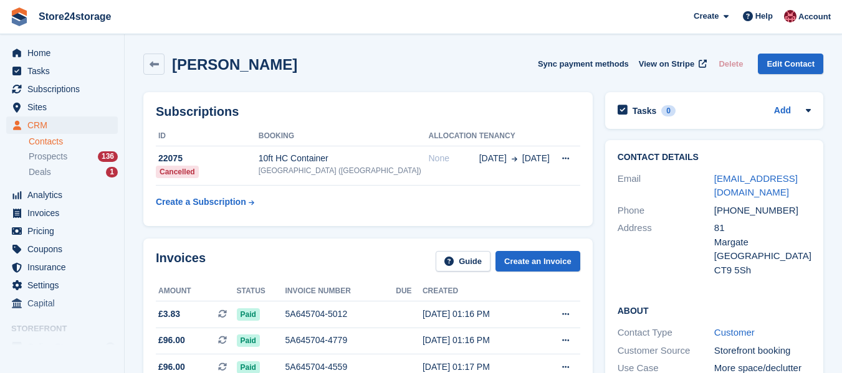
scroll to position [125, 0]
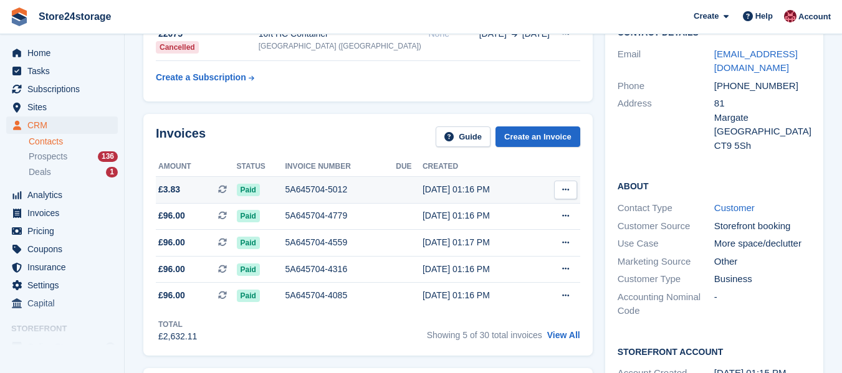
click at [566, 191] on icon at bounding box center [565, 190] width 7 height 8
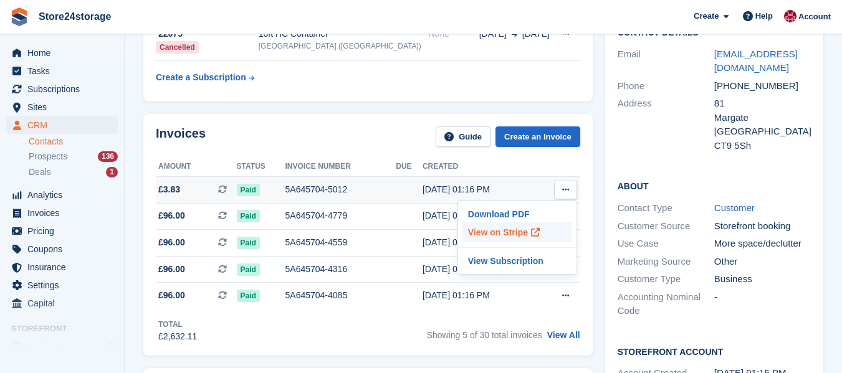
click at [516, 231] on p "View on Stripe" at bounding box center [517, 232] width 108 height 20
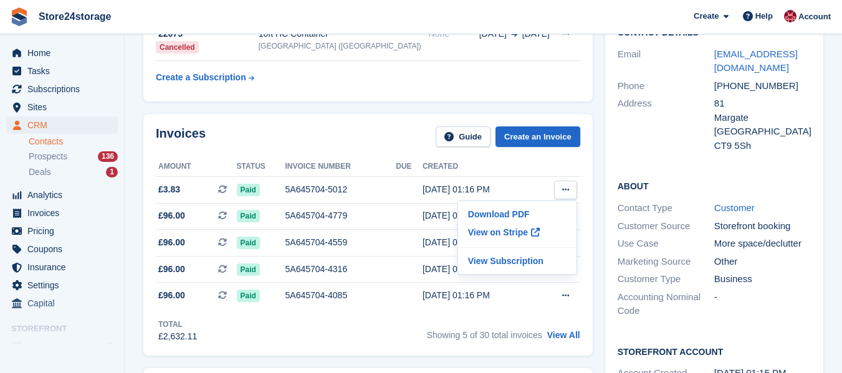
scroll to position [0, 0]
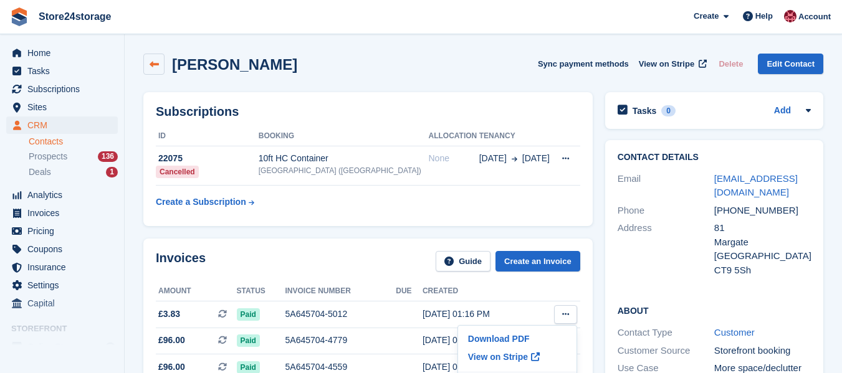
click at [153, 65] on icon at bounding box center [154, 64] width 9 height 9
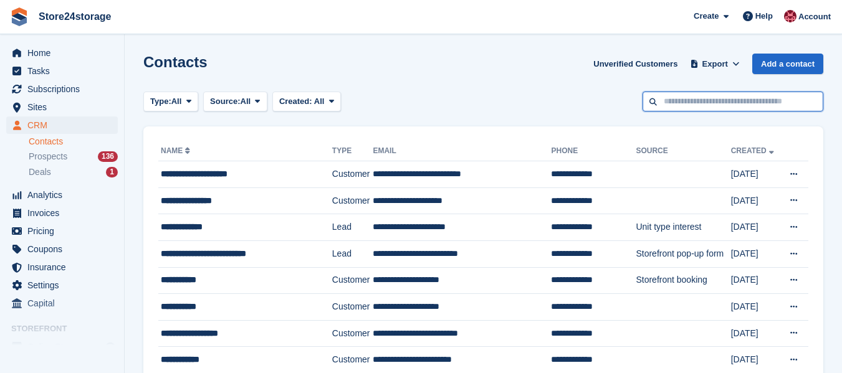
click at [723, 103] on input "text" at bounding box center [732, 102] width 181 height 21
click at [406, 93] on div "Type: All All Lead Customer Source: All All Storefront Backoffice Pre-Opening i…" at bounding box center [483, 102] width 680 height 21
click at [41, 90] on span "Subscriptions" at bounding box center [64, 88] width 75 height 17
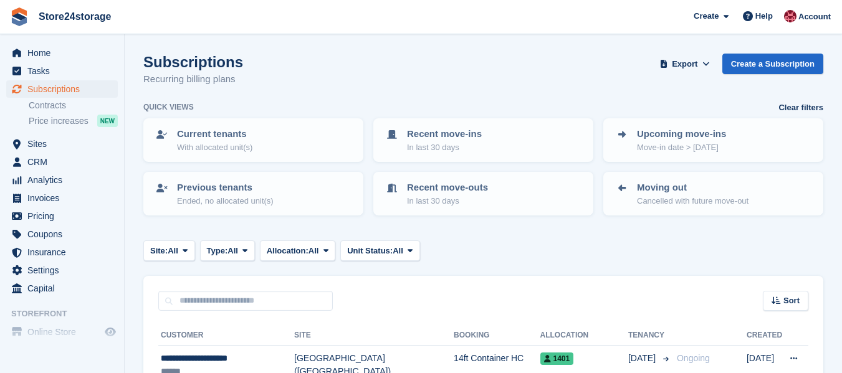
scroll to position [125, 0]
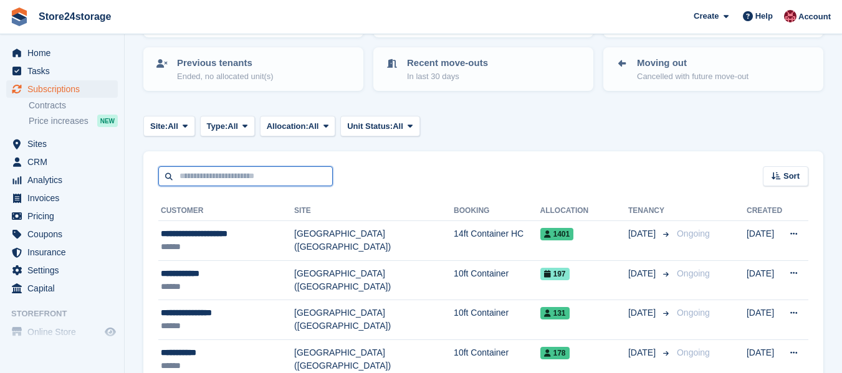
click at [212, 174] on input "text" at bounding box center [245, 176] width 174 height 21
type input "****"
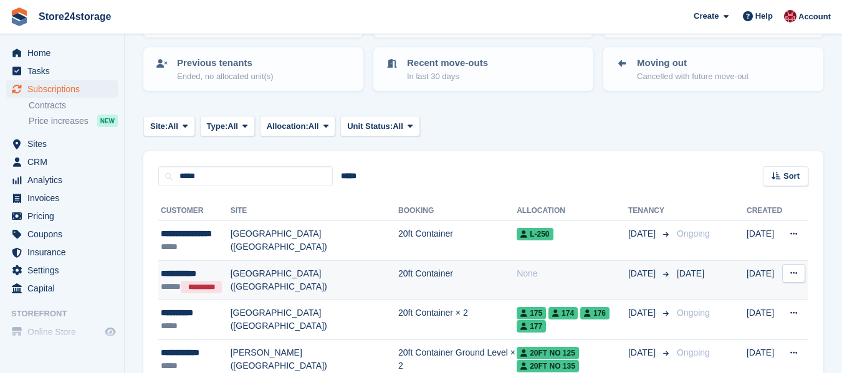
click at [260, 291] on td "[GEOGRAPHIC_DATA] ([GEOGRAPHIC_DATA])" at bounding box center [315, 280] width 168 height 40
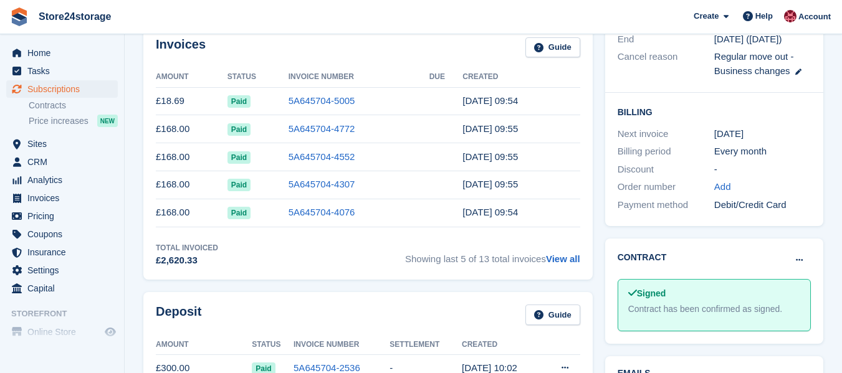
scroll to position [498, 0]
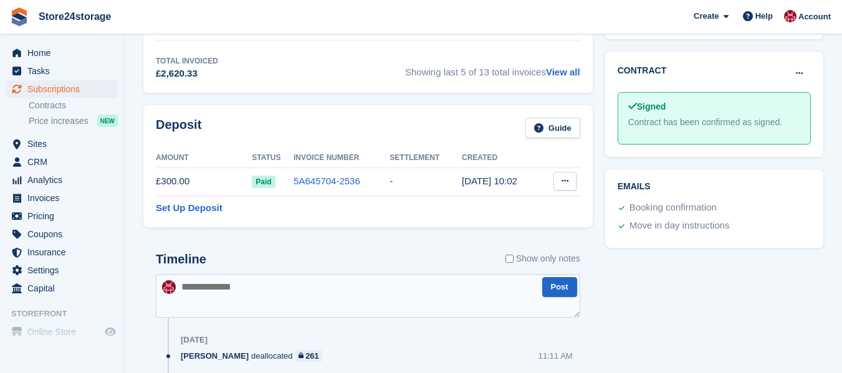
click at [563, 181] on icon at bounding box center [564, 181] width 7 height 8
click at [507, 208] on p "Settle deposit" at bounding box center [516, 206] width 108 height 16
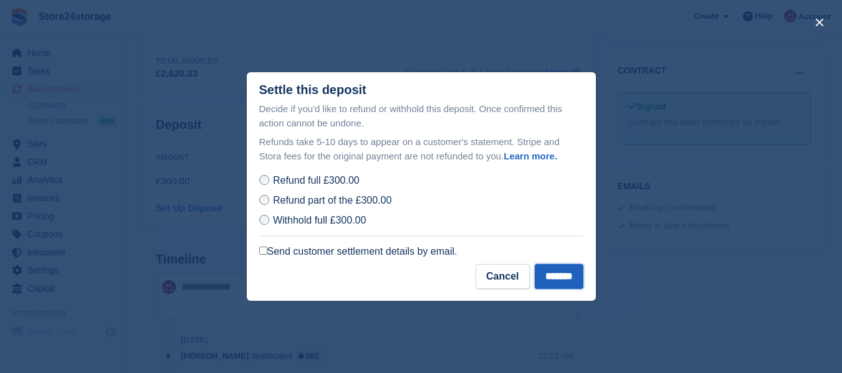
click at [556, 280] on input "*******" at bounding box center [559, 276] width 49 height 25
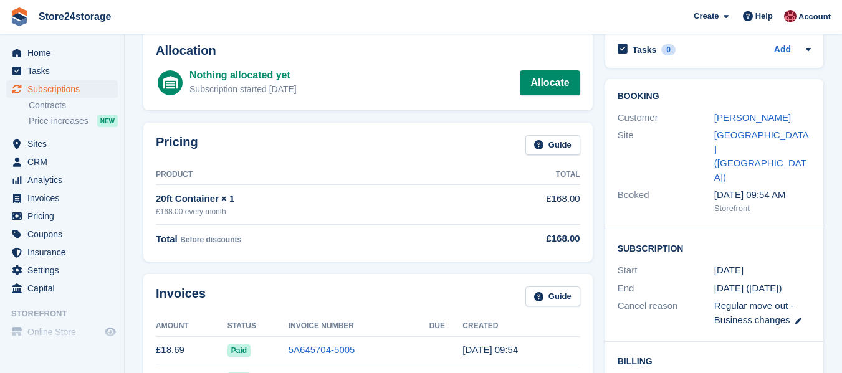
scroll to position [0, 0]
